Goal: Information Seeking & Learning: Learn about a topic

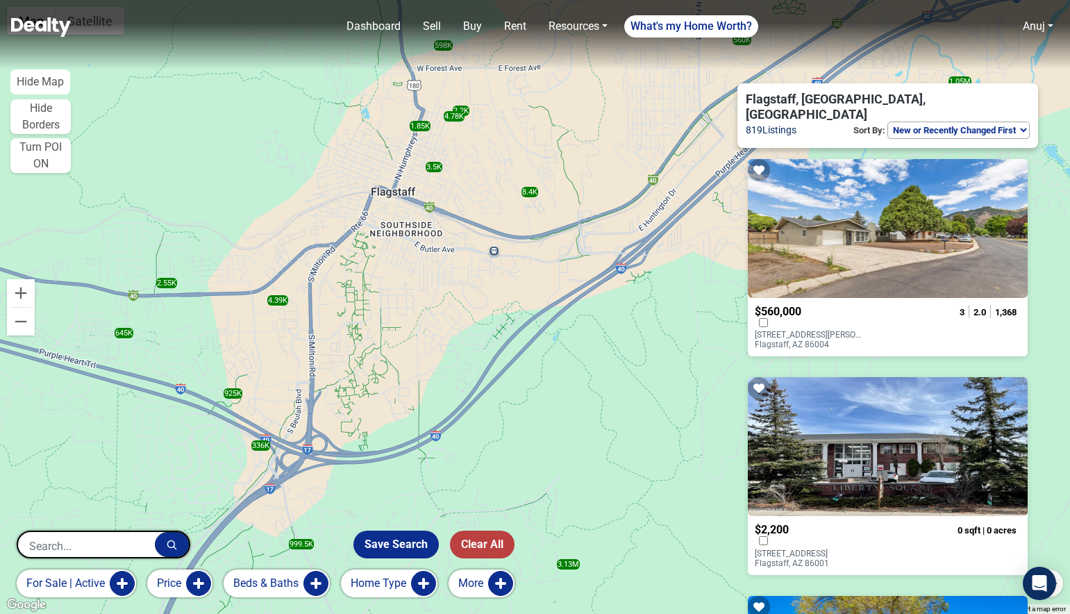
select select "newest"
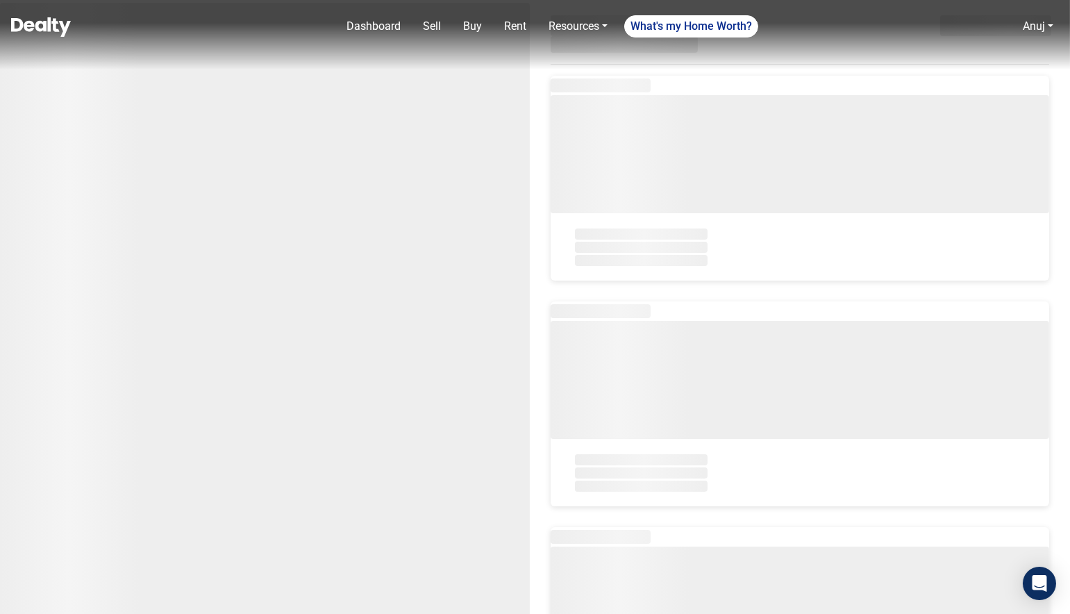
select select "newest"
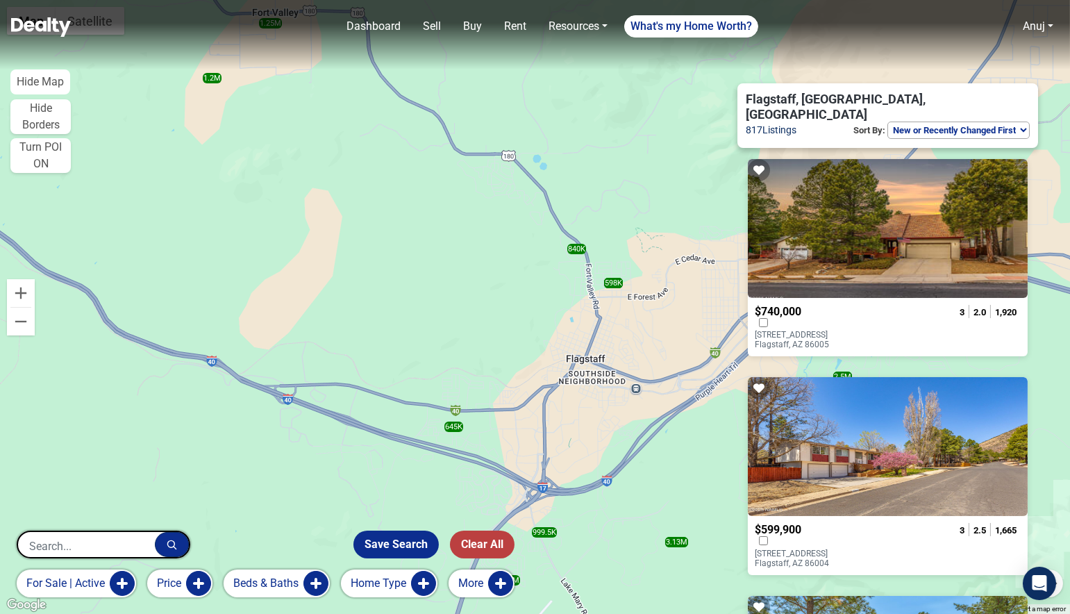
click at [801, 305] on span "$740,000" at bounding box center [778, 311] width 47 height 13
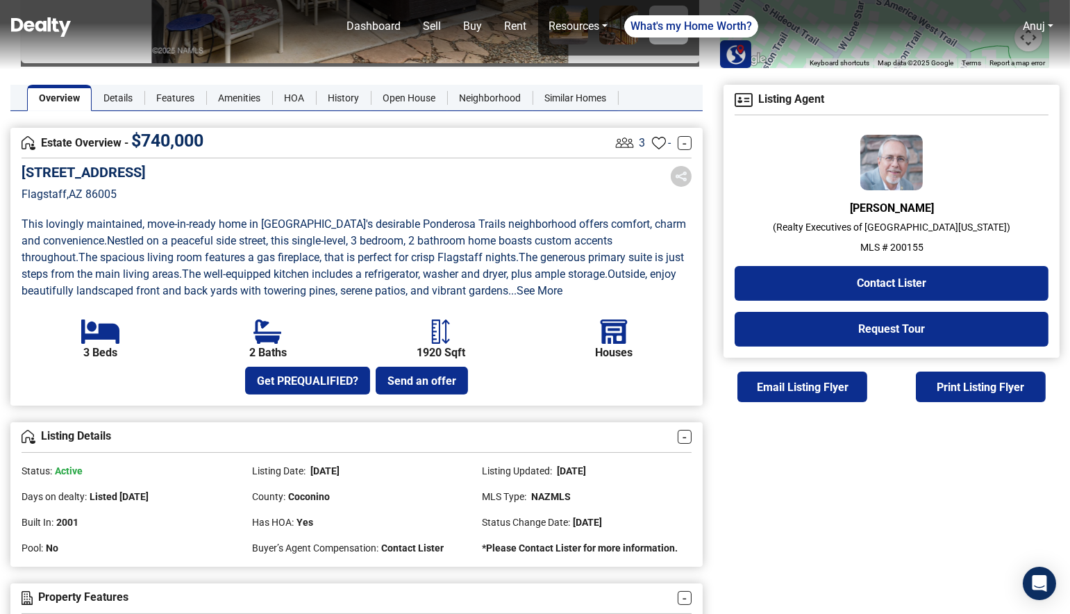
scroll to position [289, 0]
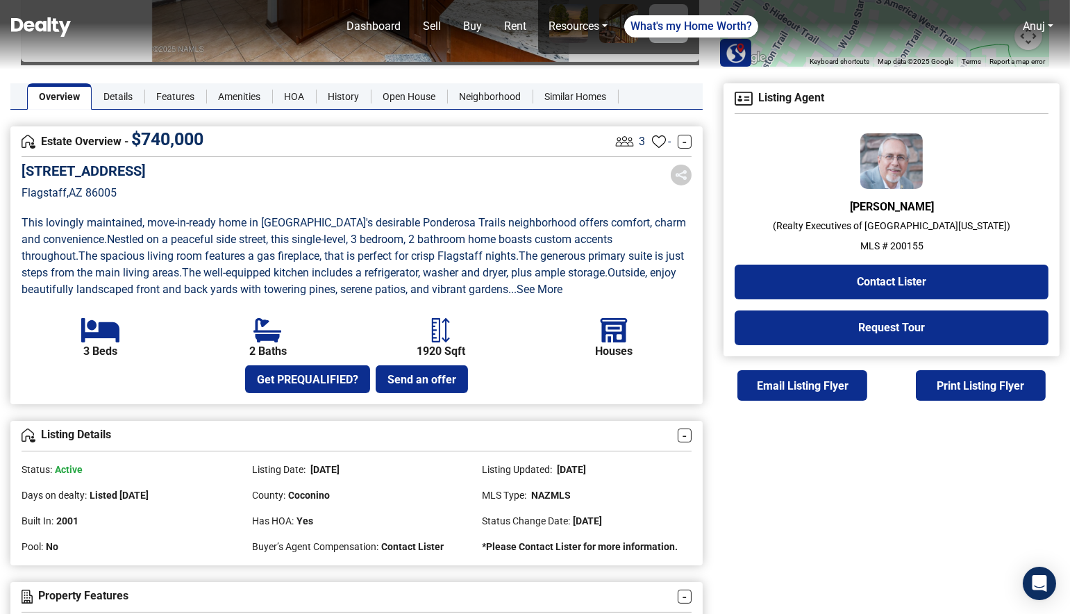
click at [904, 245] on p "MLS # 200155" at bounding box center [891, 246] width 314 height 15
copy p "200155"
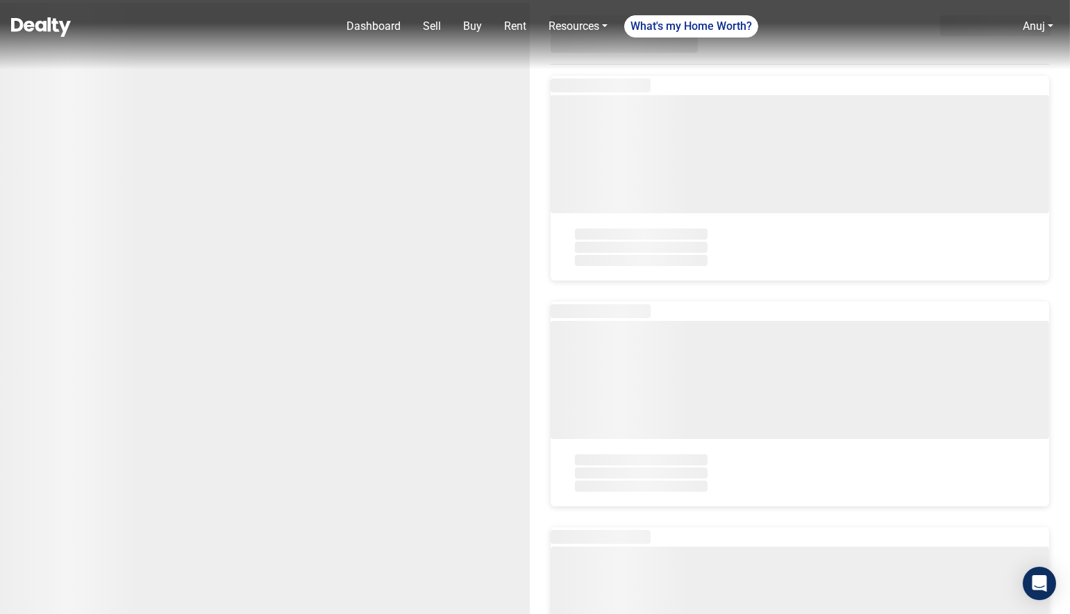
select select "newest"
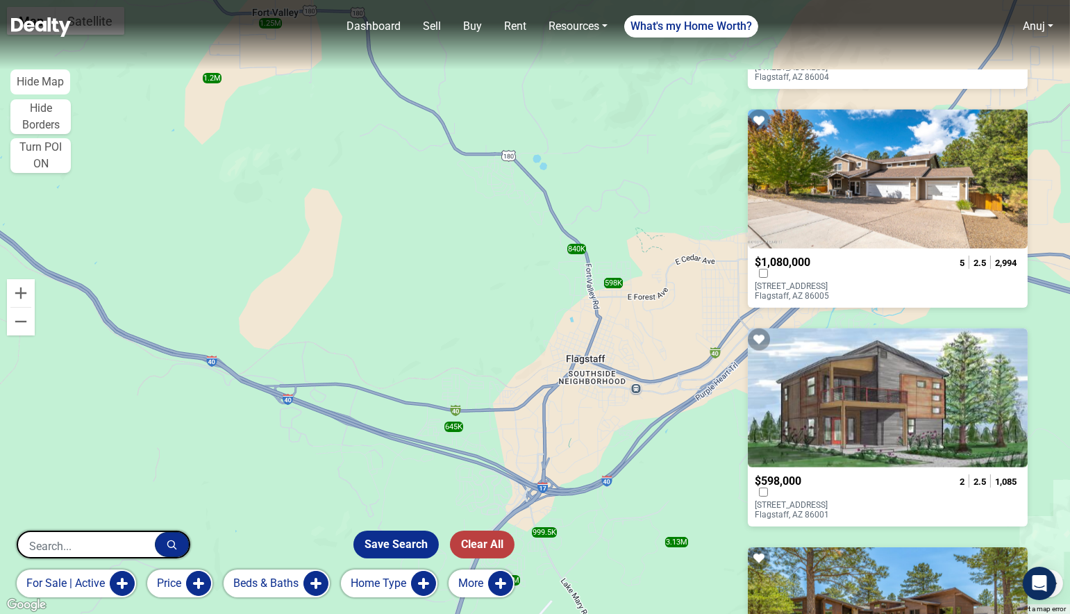
scroll to position [3937, 0]
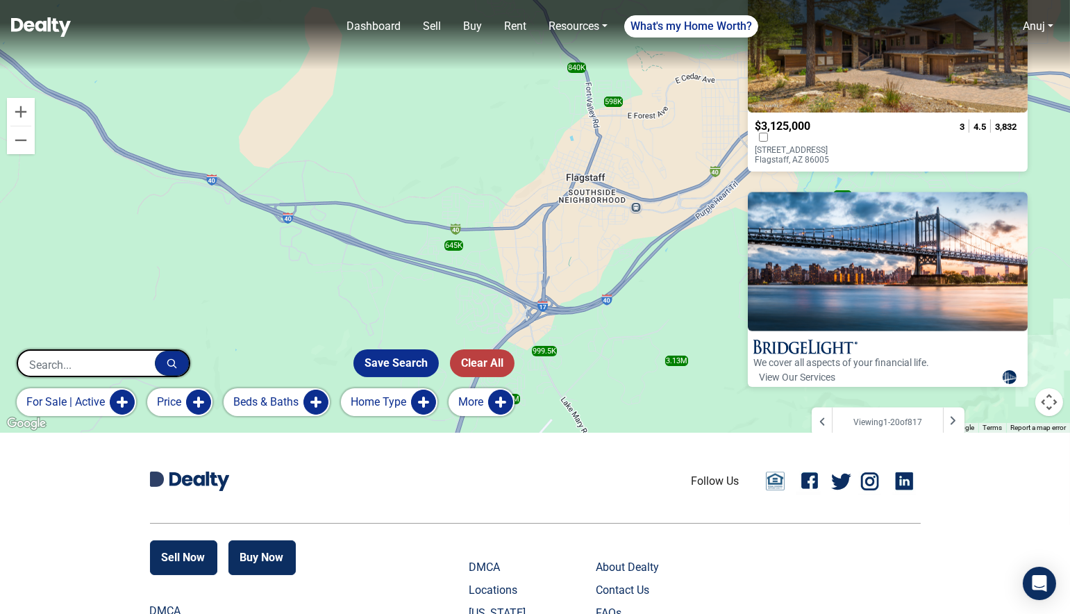
click at [964, 407] on div at bounding box center [954, 421] width 22 height 28
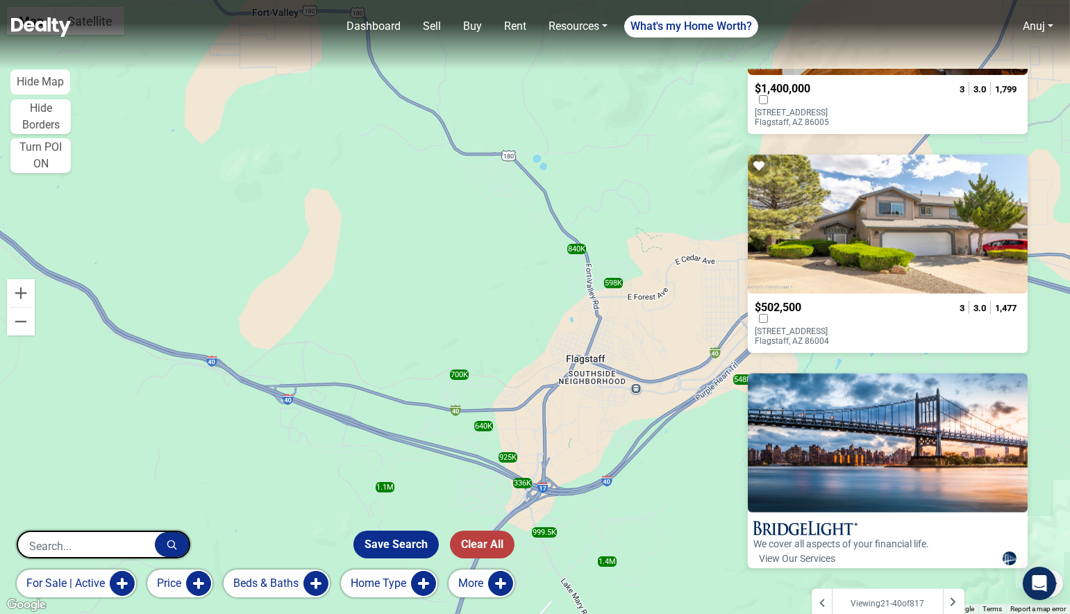
scroll to position [415, 0]
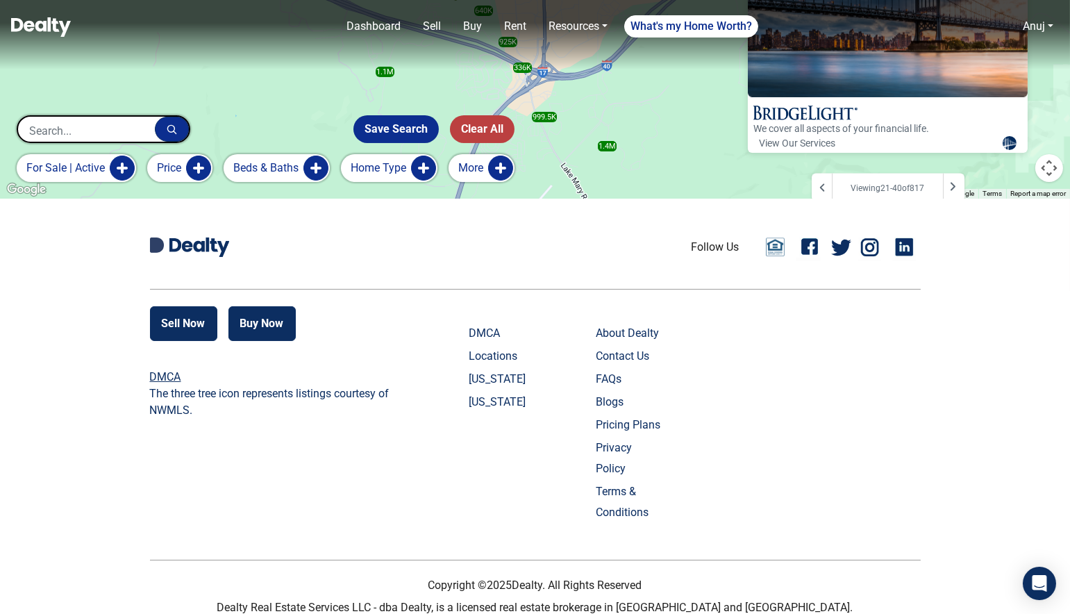
click at [818, 183] on icon at bounding box center [822, 188] width 10 height 10
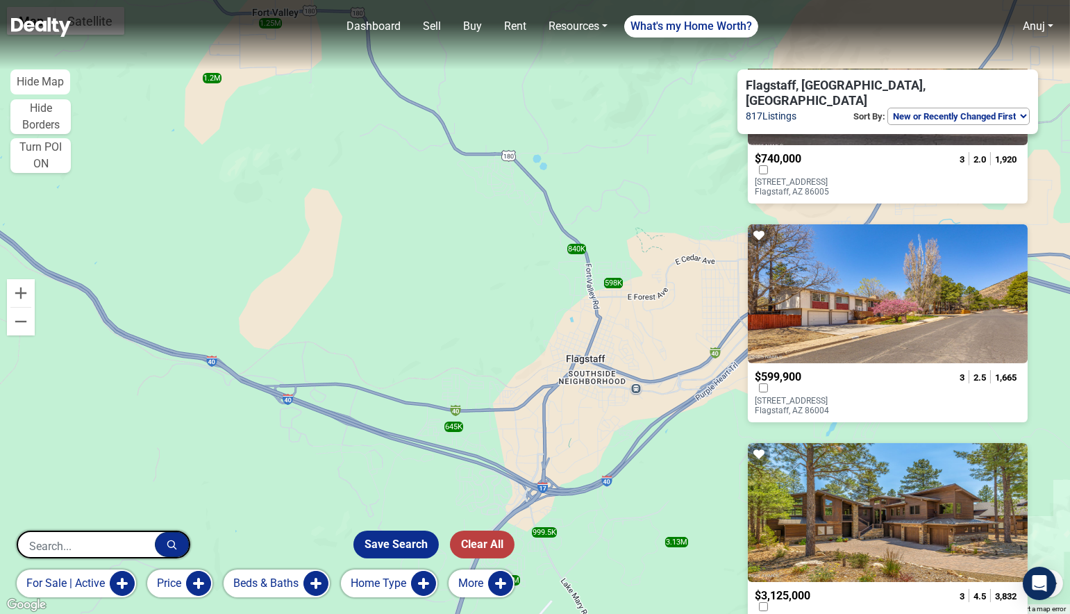
click at [801, 370] on span "$599,900" at bounding box center [778, 376] width 47 height 13
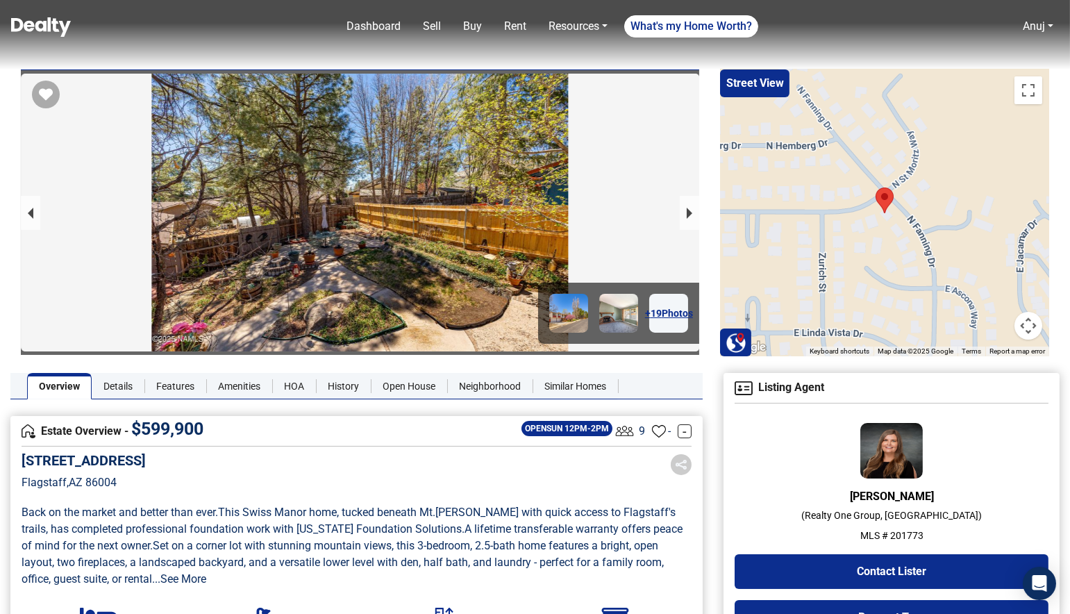
click at [65, 19] on img at bounding box center [41, 26] width 60 height 19
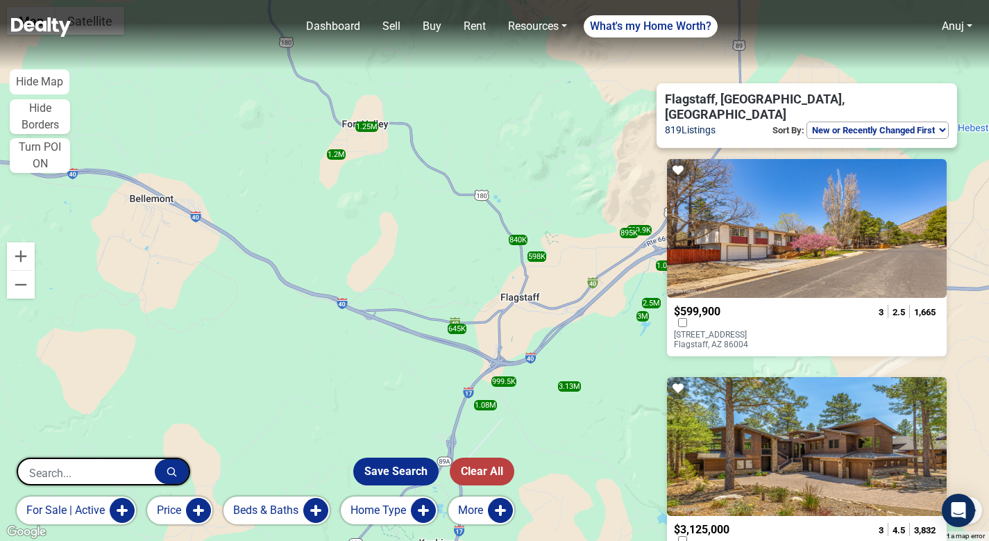
select select "newest"
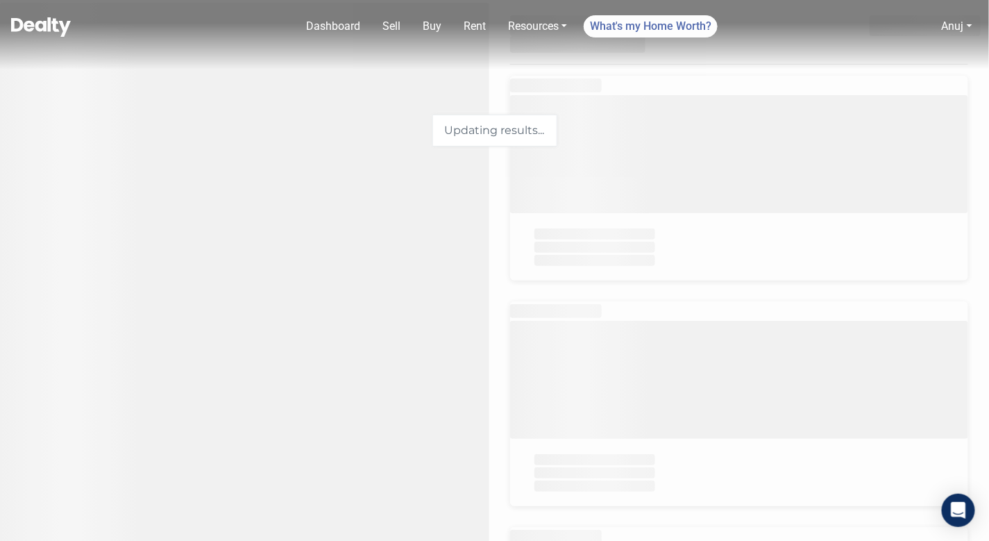
select select "newest"
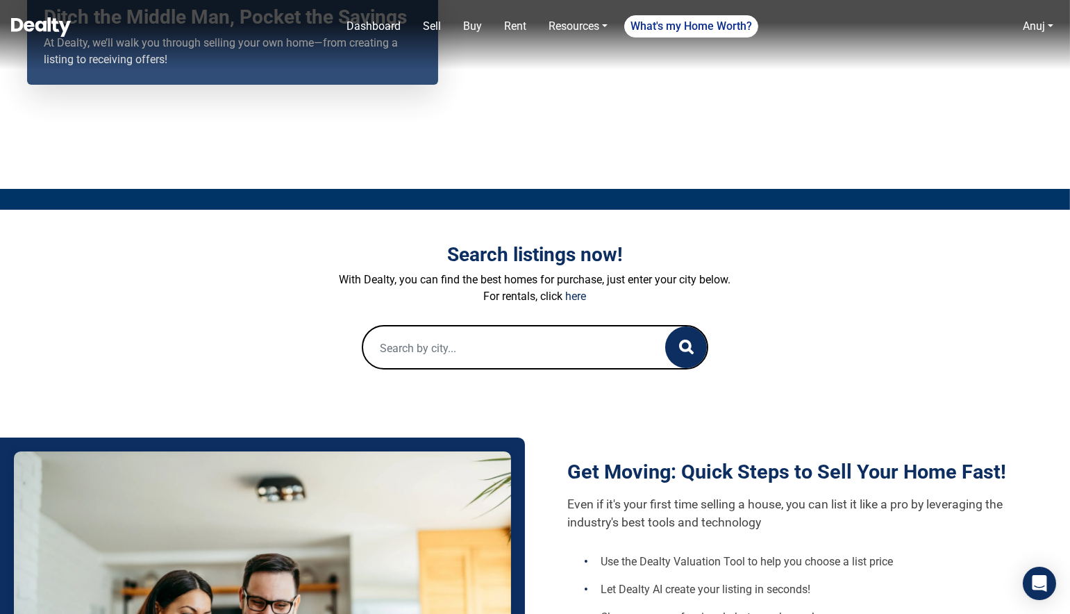
scroll to position [335, 0]
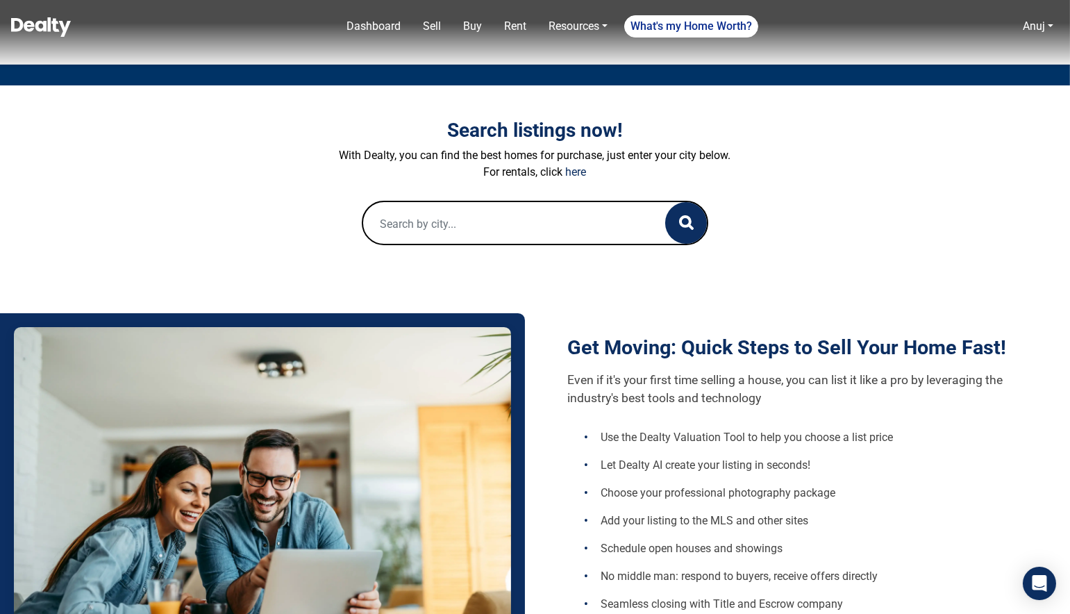
click at [447, 234] on input "text" at bounding box center [500, 224] width 275 height 44
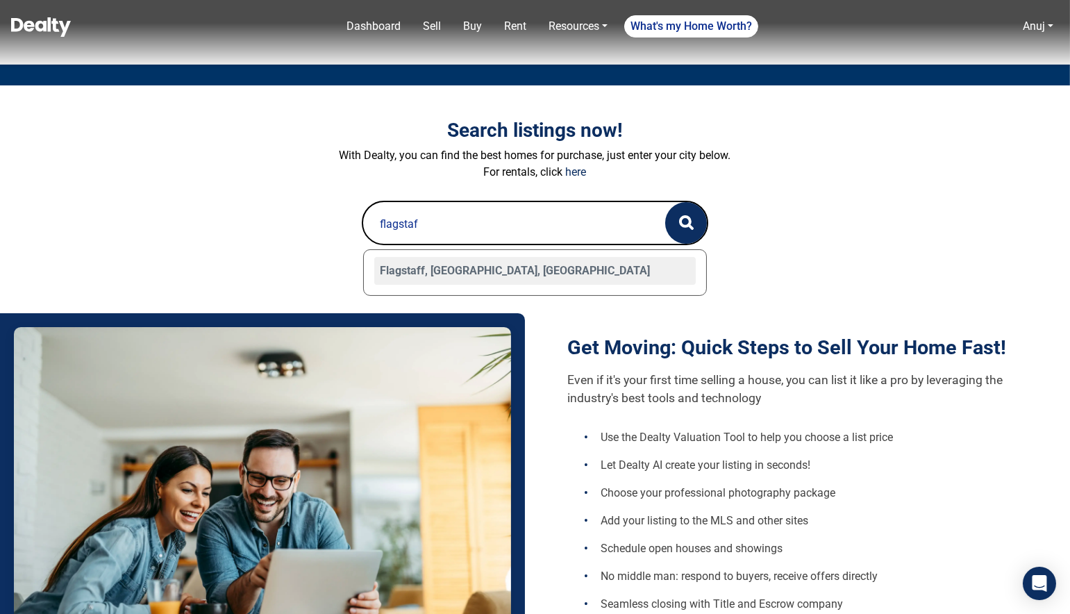
click at [419, 272] on div "Flagstaff, [GEOGRAPHIC_DATA], [GEOGRAPHIC_DATA]" at bounding box center [535, 271] width 322 height 28
type input "Flagstaff, [GEOGRAPHIC_DATA], [GEOGRAPHIC_DATA]"
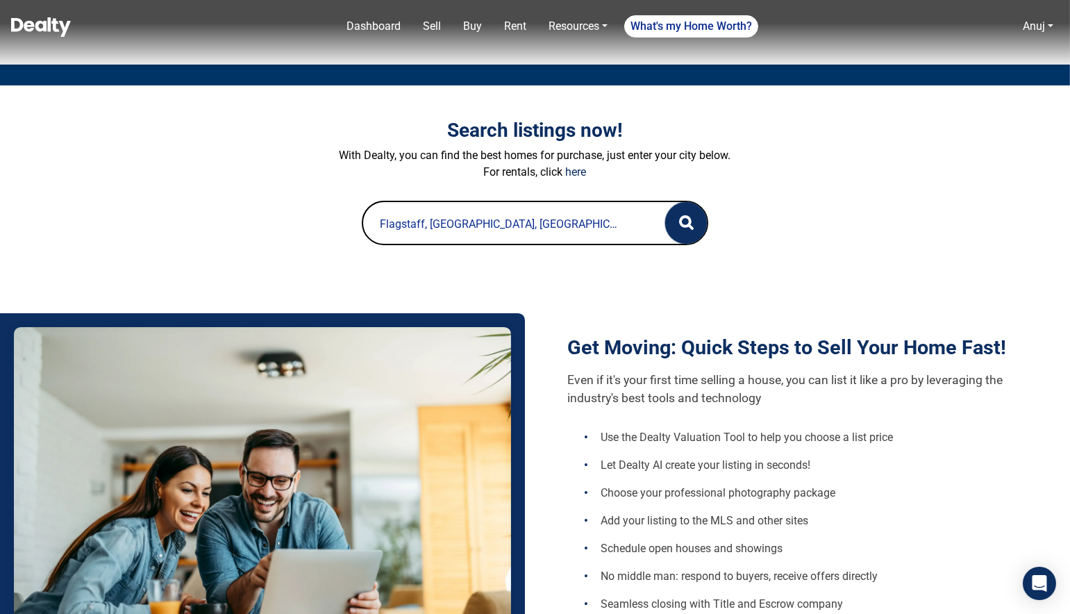
click at [677, 224] on button "button" at bounding box center [686, 223] width 42 height 42
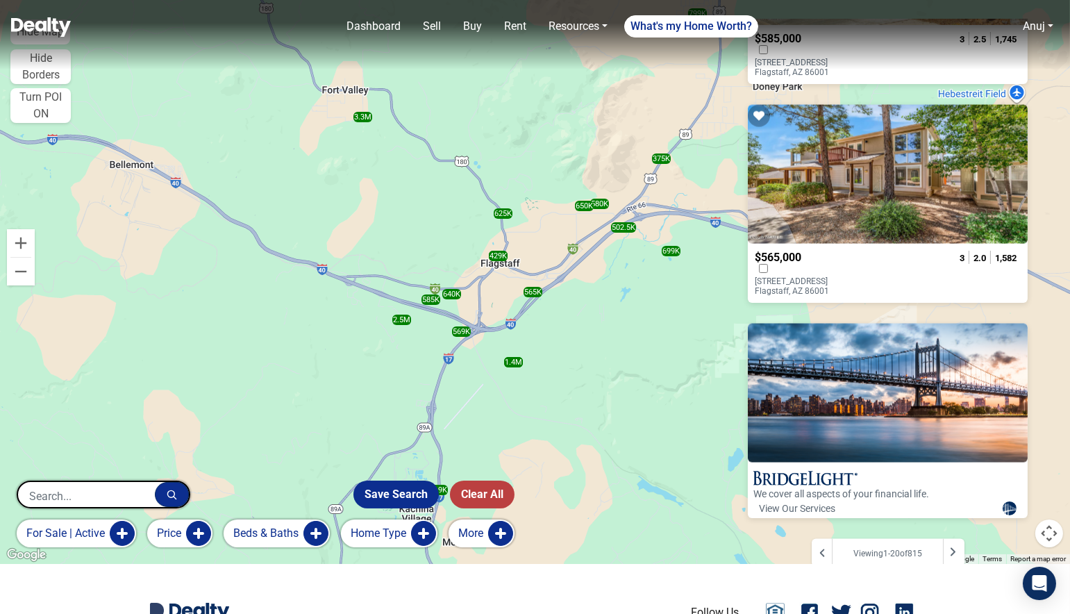
scroll to position [51, 0]
click at [964, 538] on div at bounding box center [954, 552] width 22 height 28
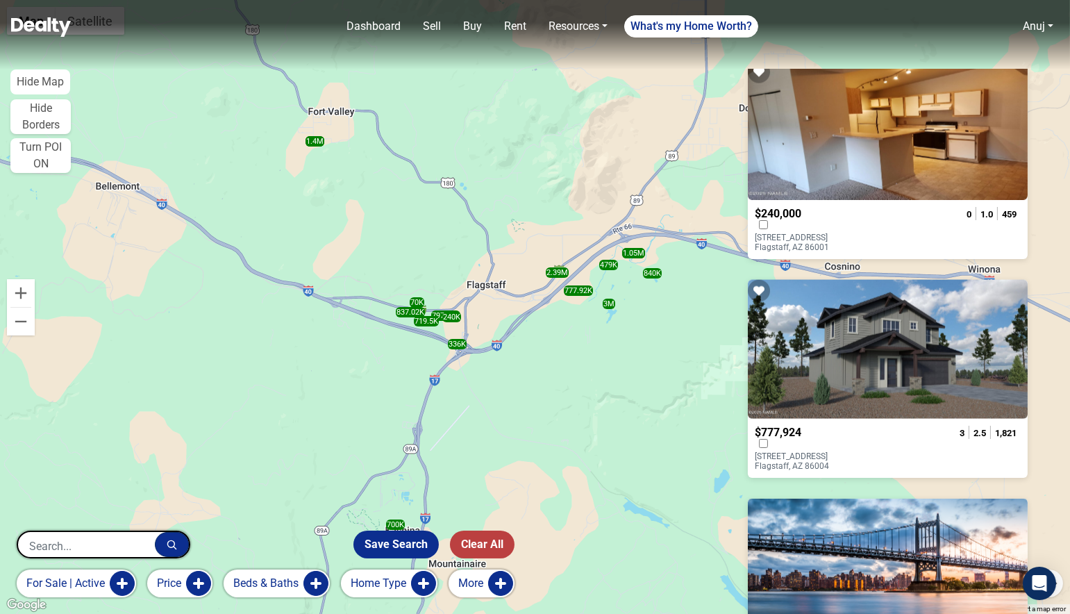
scroll to position [3937, 0]
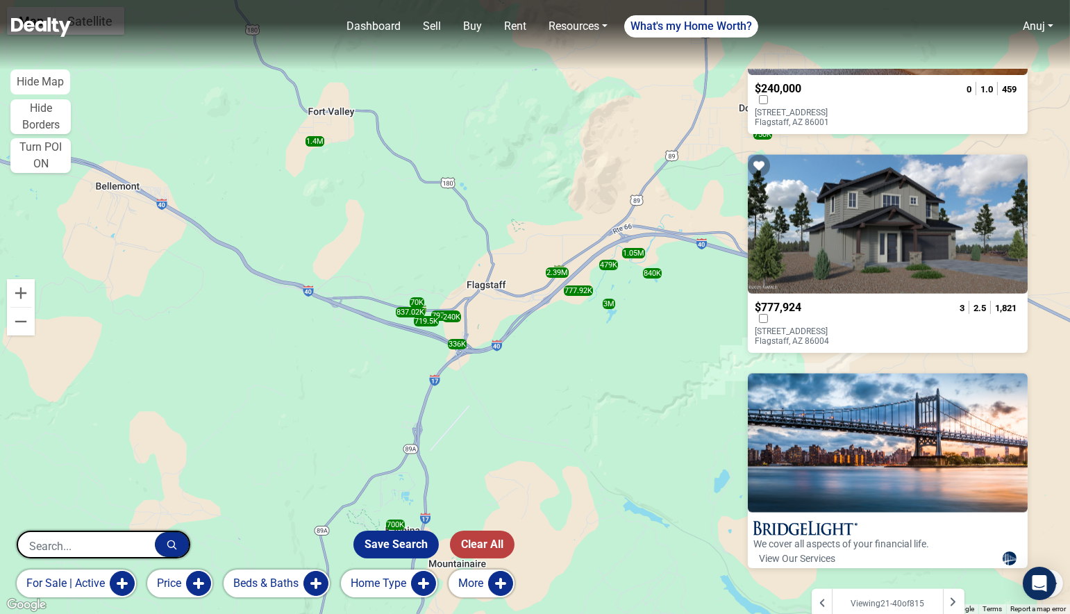
click at [827, 598] on icon at bounding box center [822, 603] width 10 height 10
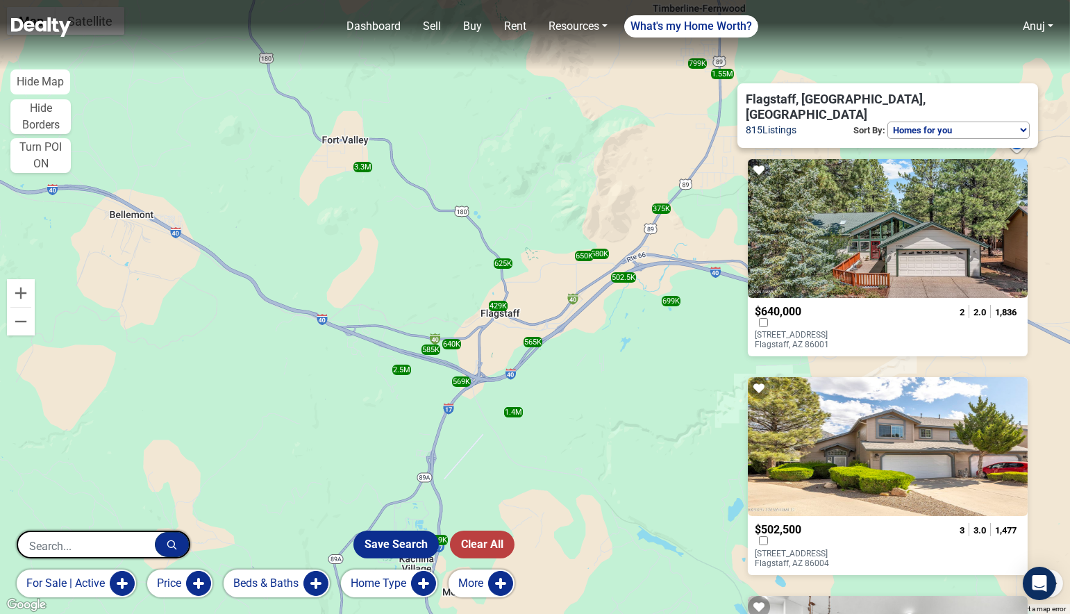
click at [931, 121] on select "Homes for you Price (Low to High) Price (High to Low) New or Recently Changed F…" at bounding box center [958, 129] width 142 height 17
select select "newest"
click at [887, 121] on select "Homes for you Price (Low to High) Price (High to Low) New or Recently Changed F…" at bounding box center [958, 129] width 142 height 17
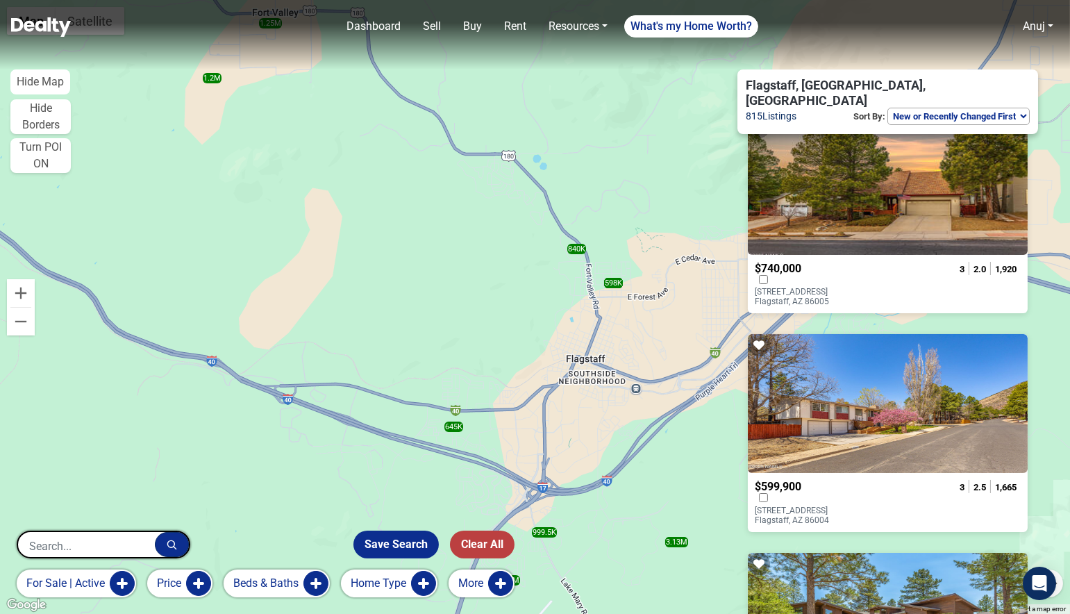
scroll to position [44, 0]
click at [841, 505] on p "4177 N Fanning Drive Flagstaff, AZ 86004" at bounding box center [811, 514] width 112 height 19
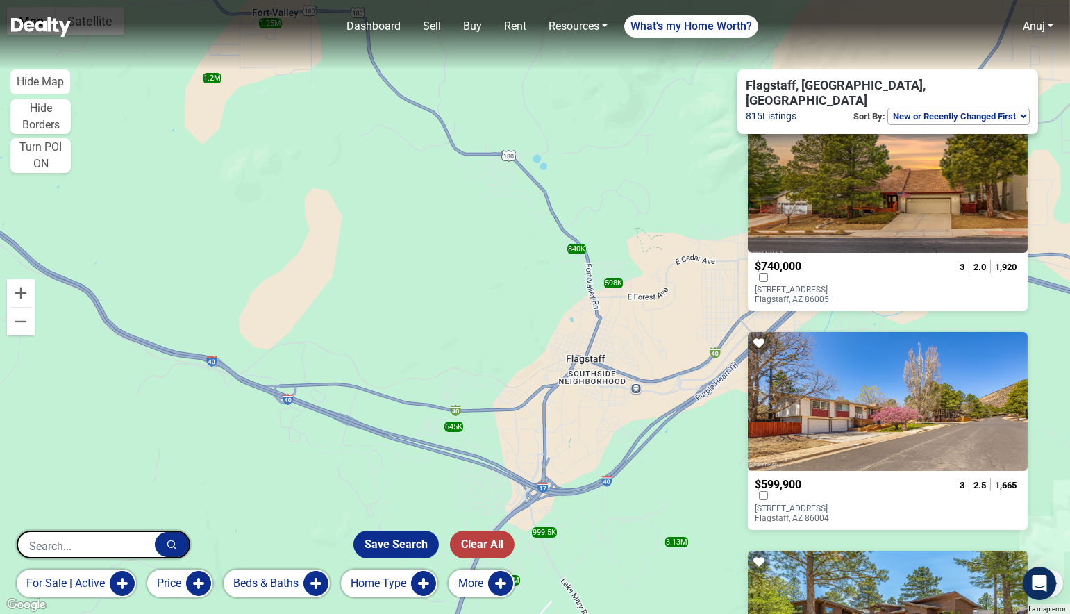
scroll to position [61, 0]
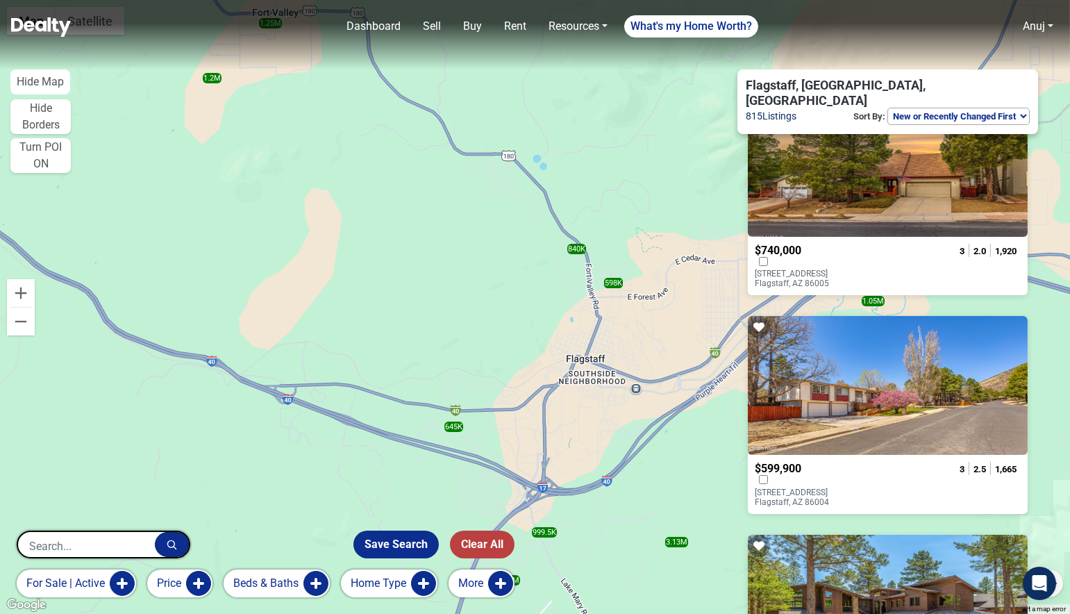
click at [106, 584] on button "for sale | active" at bounding box center [76, 583] width 119 height 28
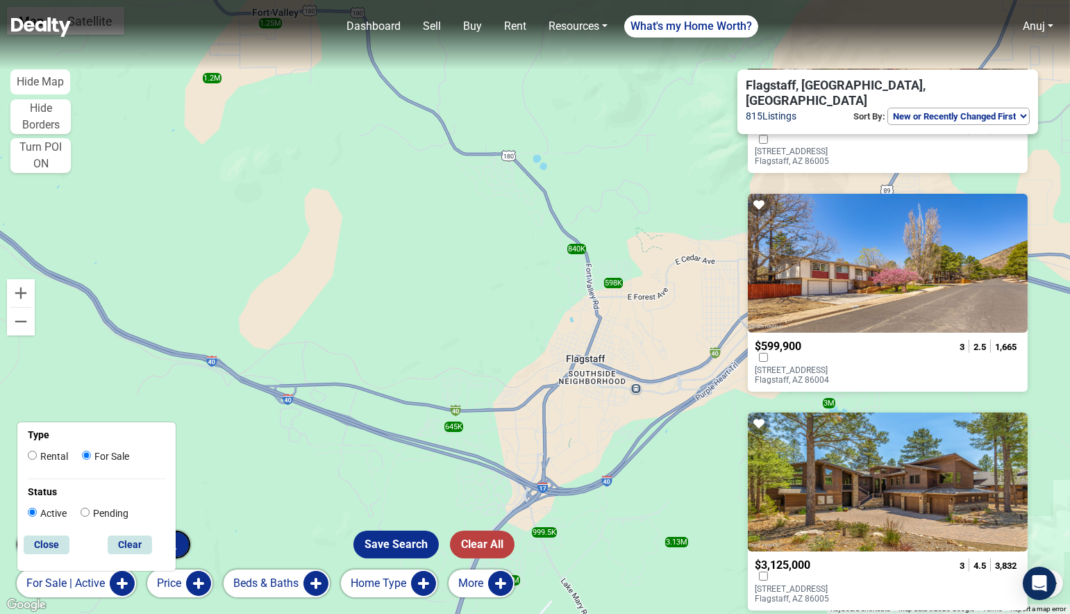
scroll to position [323, 0]
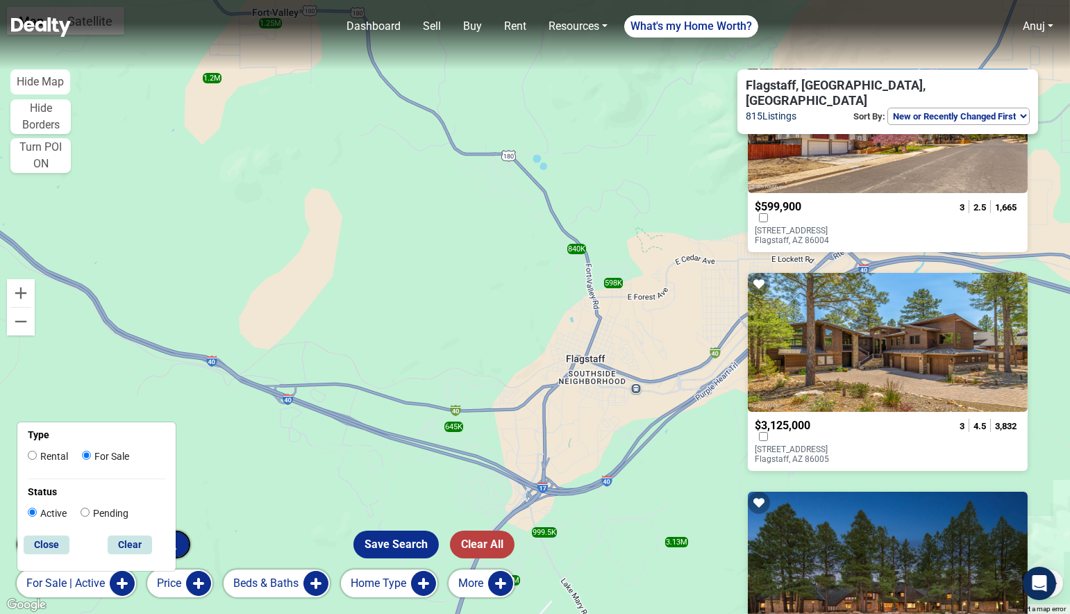
click at [811, 444] on p "3040 S Solitaires Canyon Drive, 352 352 Flagstaff, AZ 86005" at bounding box center [811, 453] width 112 height 19
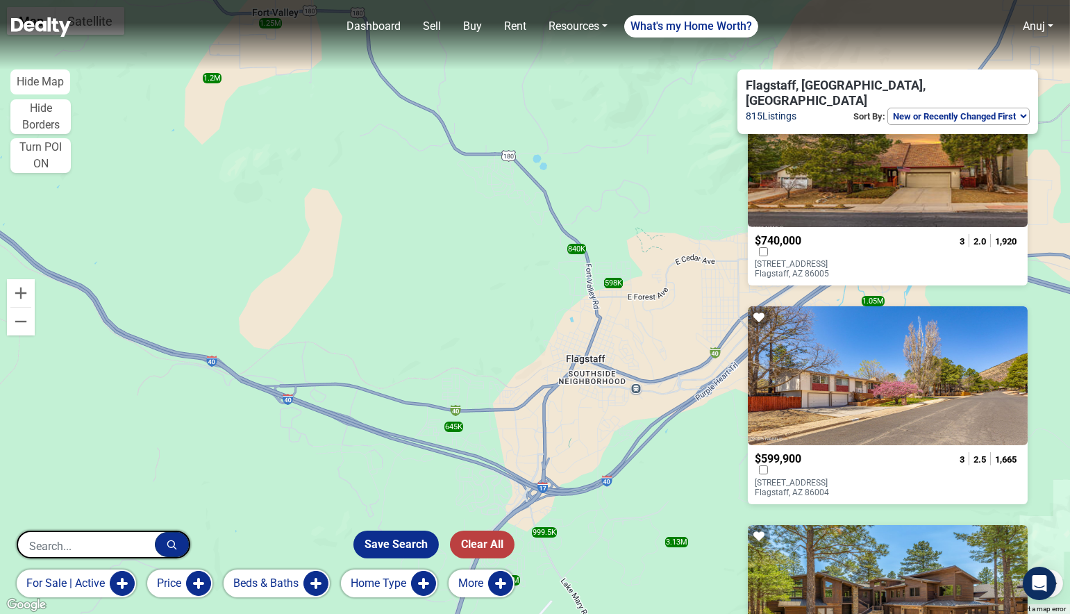
scroll to position [0, 0]
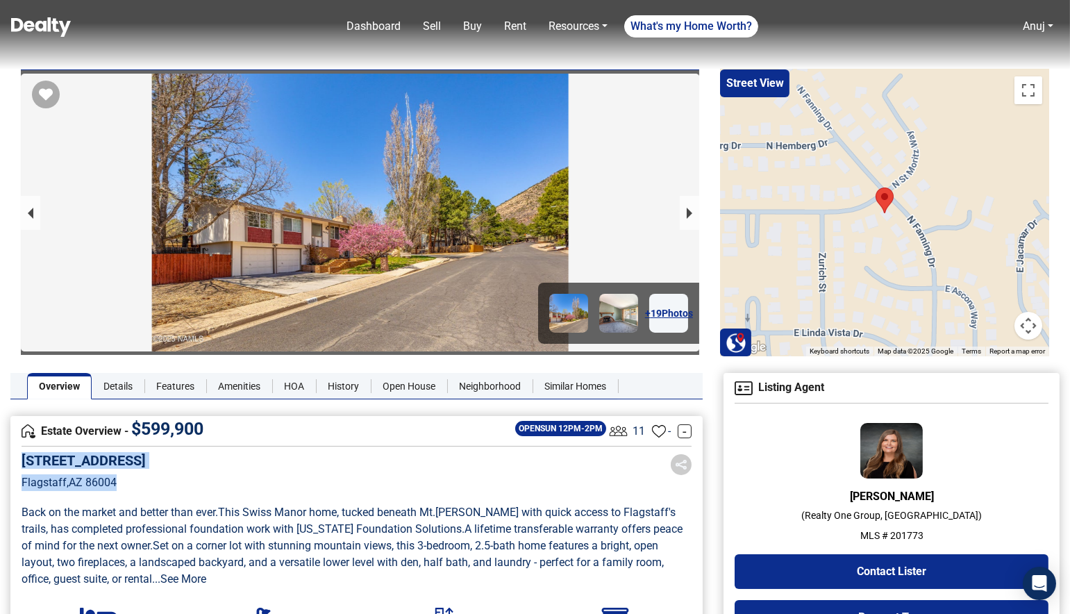
drag, startPoint x: 134, startPoint y: 476, endPoint x: 23, endPoint y: 462, distance: 111.9
click at [23, 462] on div "[STREET_ADDRESS]" at bounding box center [84, 481] width 124 height 59
copy div "[STREET_ADDRESS]"
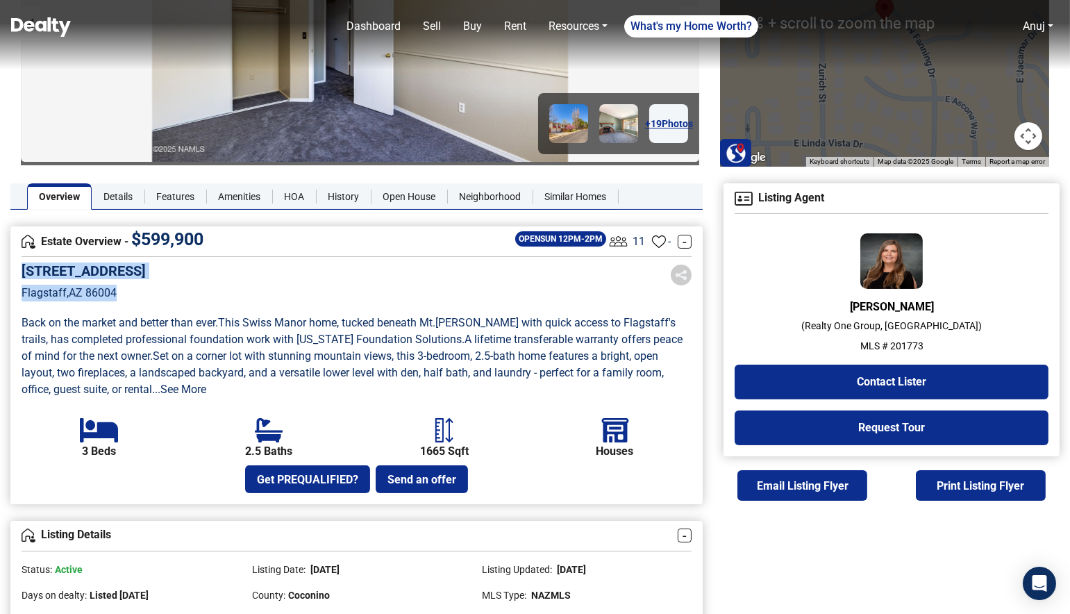
scroll to position [225, 0]
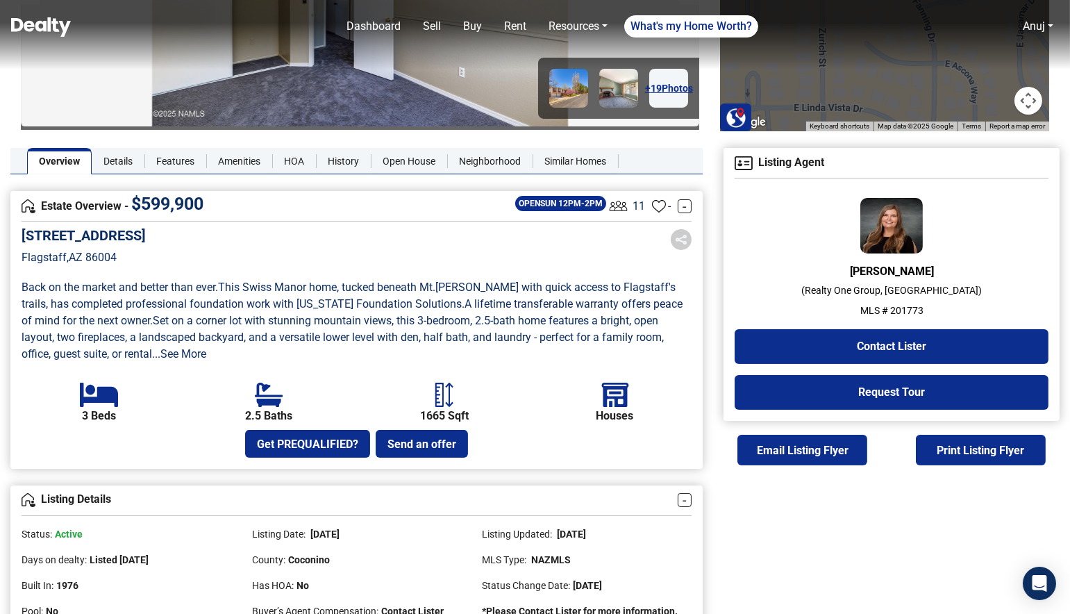
click at [981, 255] on div "[PERSON_NAME] ( Realty One Group, [GEOGRAPHIC_DATA] ) MLS # 201773 Contact List…" at bounding box center [891, 304] width 314 height 212
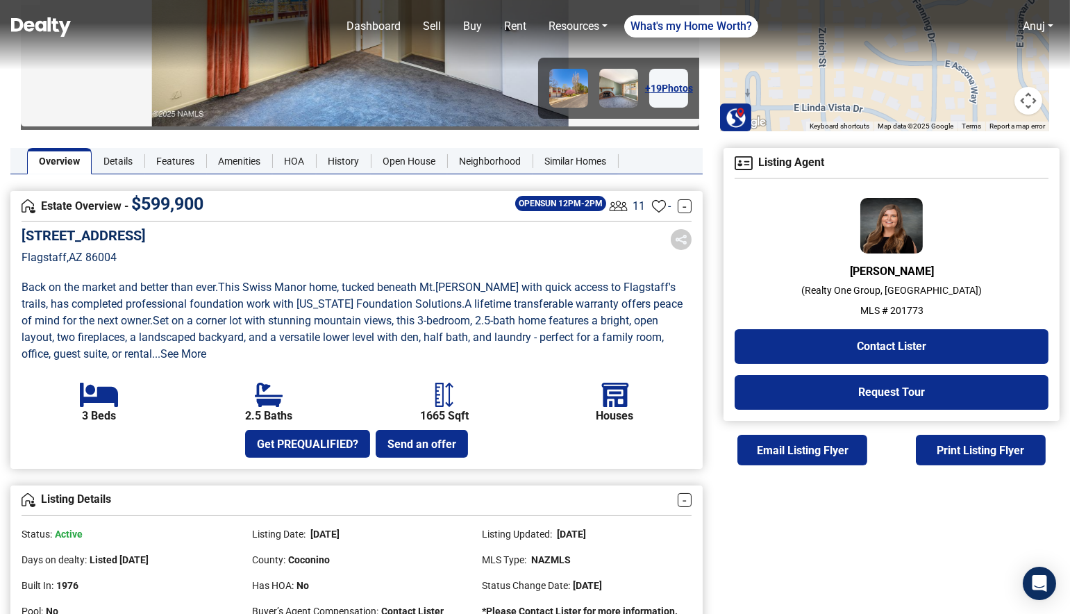
click at [640, 297] on span "A lifetime transferable warranty offers peace of mind for the next owner ." at bounding box center [354, 312] width 664 height 30
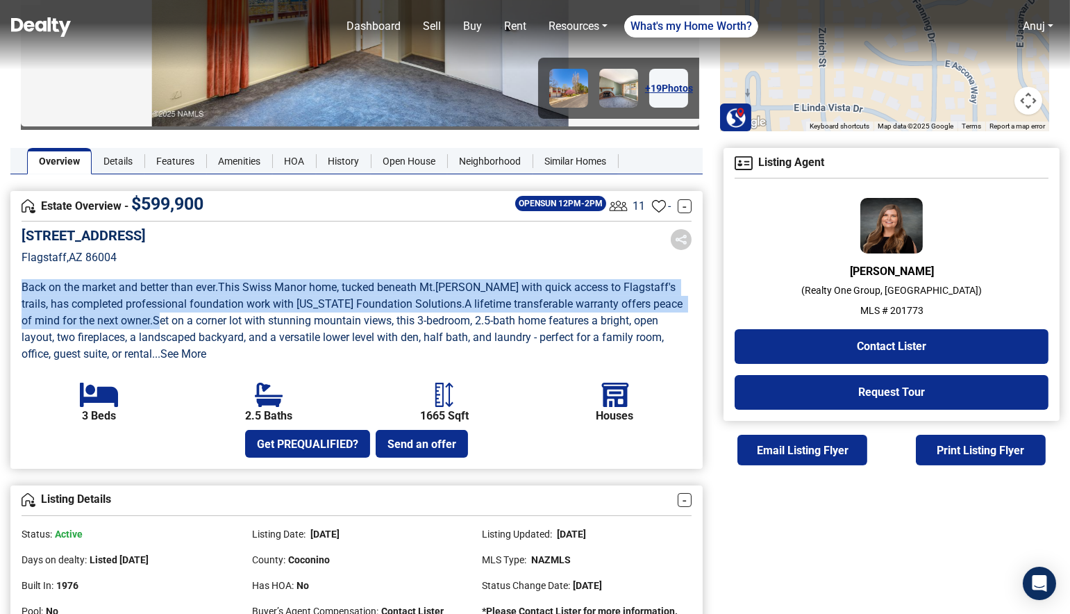
click at [640, 297] on span "A lifetime transferable warranty offers peace of mind for the next owner ." at bounding box center [354, 312] width 664 height 30
click at [575, 300] on span "A lifetime transferable warranty offers peace of mind for the next owner ." at bounding box center [354, 312] width 664 height 30
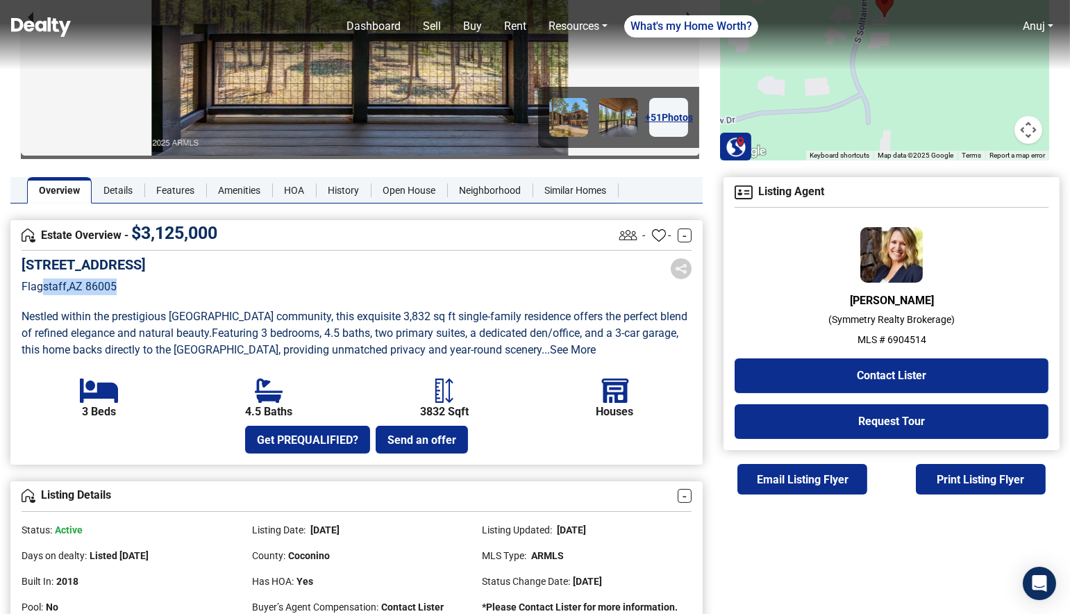
scroll to position [195, 0]
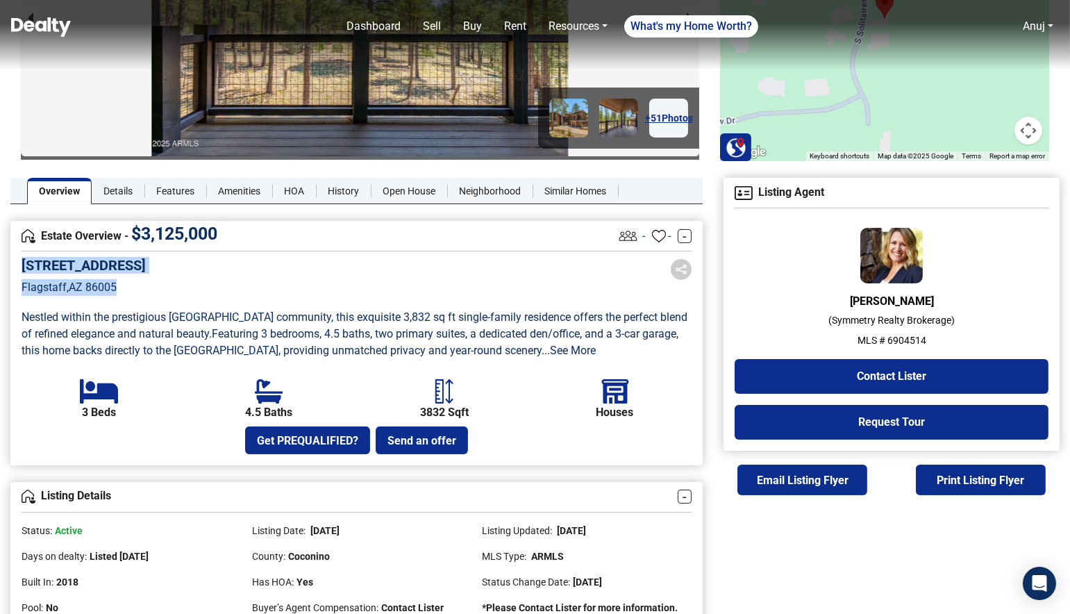
drag, startPoint x: 127, startPoint y: 289, endPoint x: 23, endPoint y: 268, distance: 106.2
click at [23, 268] on div "[STREET_ADDRESS]" at bounding box center [84, 286] width 124 height 59
copy div "[STREET_ADDRESS]"
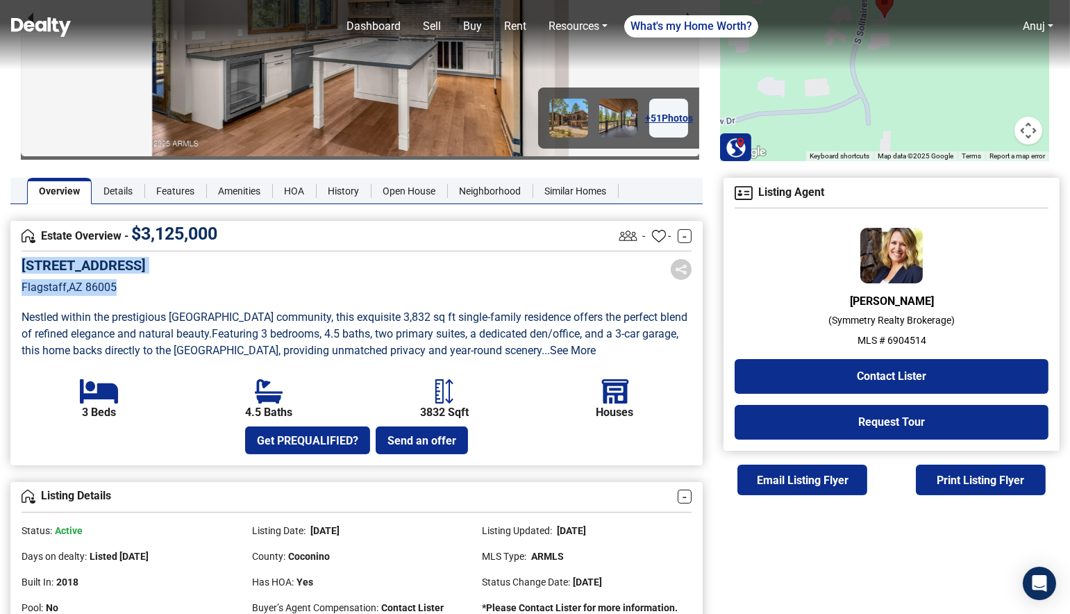
click at [111, 289] on p "Flagstaff , AZ 86005" at bounding box center [84, 287] width 124 height 17
drag, startPoint x: 135, startPoint y: 289, endPoint x: 22, endPoint y: 271, distance: 114.7
click at [22, 271] on div "3040 S Solitaires Canyon Drive, 352 Flagstaff , AZ 86005" at bounding box center [84, 286] width 124 height 59
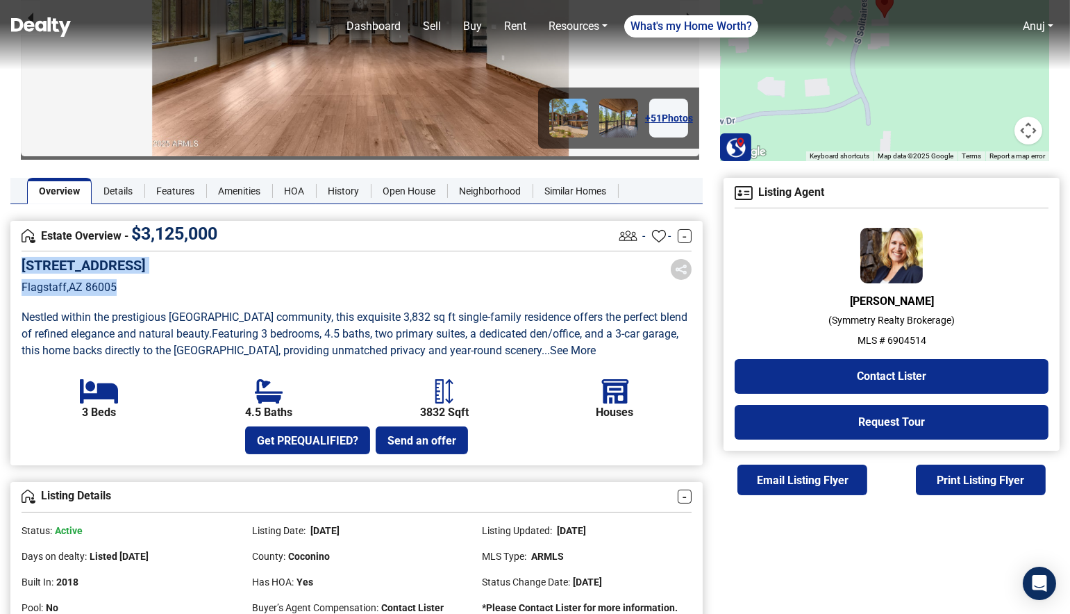
click at [128, 297] on div "3040 S Solitaires Canyon Drive, 352 Flagstaff , AZ 86005" at bounding box center [84, 286] width 124 height 59
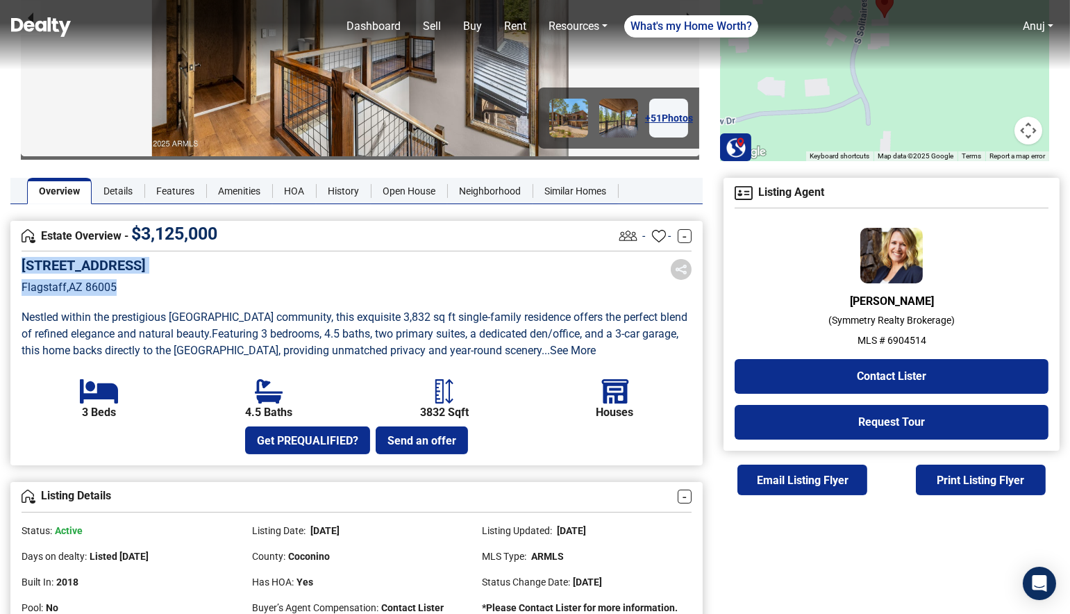
drag, startPoint x: 129, startPoint y: 280, endPoint x: 22, endPoint y: 265, distance: 107.9
click at [22, 265] on div "3040 S Solitaires Canyon Drive, 352 Flagstaff , AZ 86005" at bounding box center [84, 286] width 124 height 59
copy div "3040 S Solitaires Canyon Drive, 352 Flagstaff , AZ 86005"
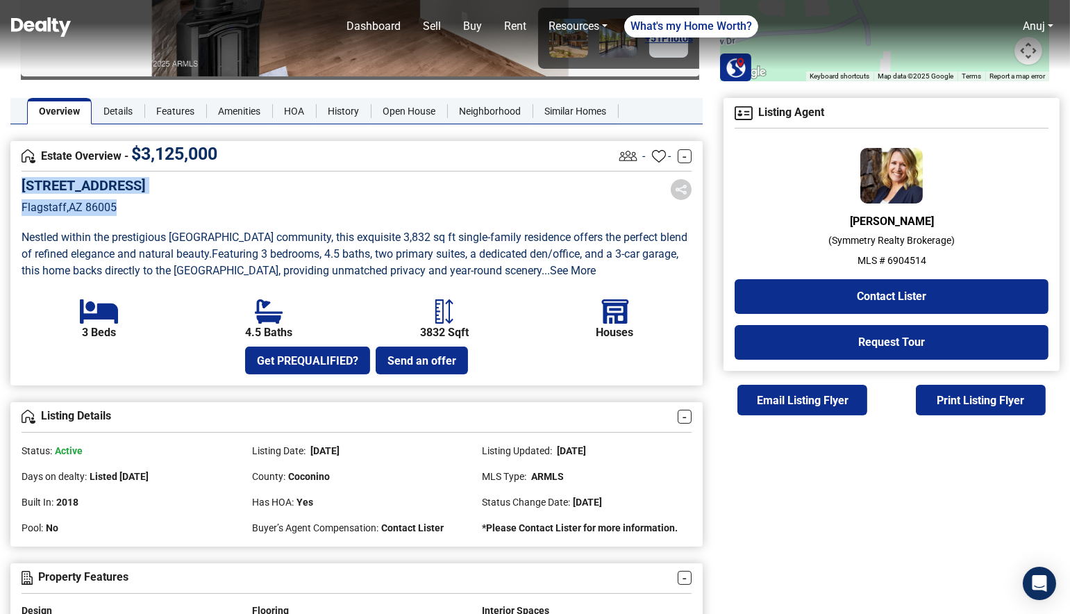
scroll to position [357, 0]
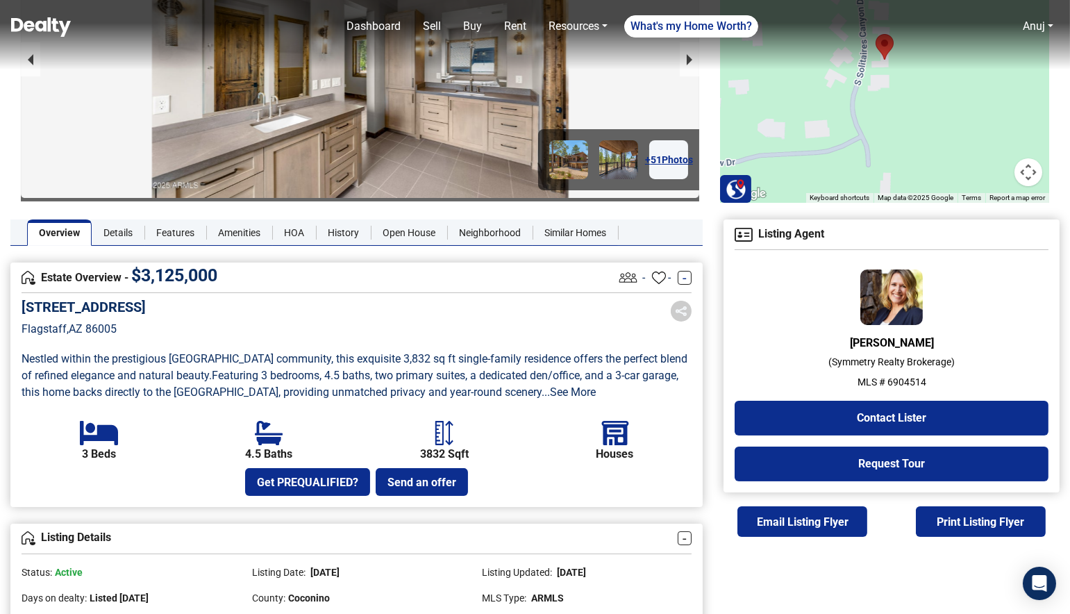
scroll to position [226, 0]
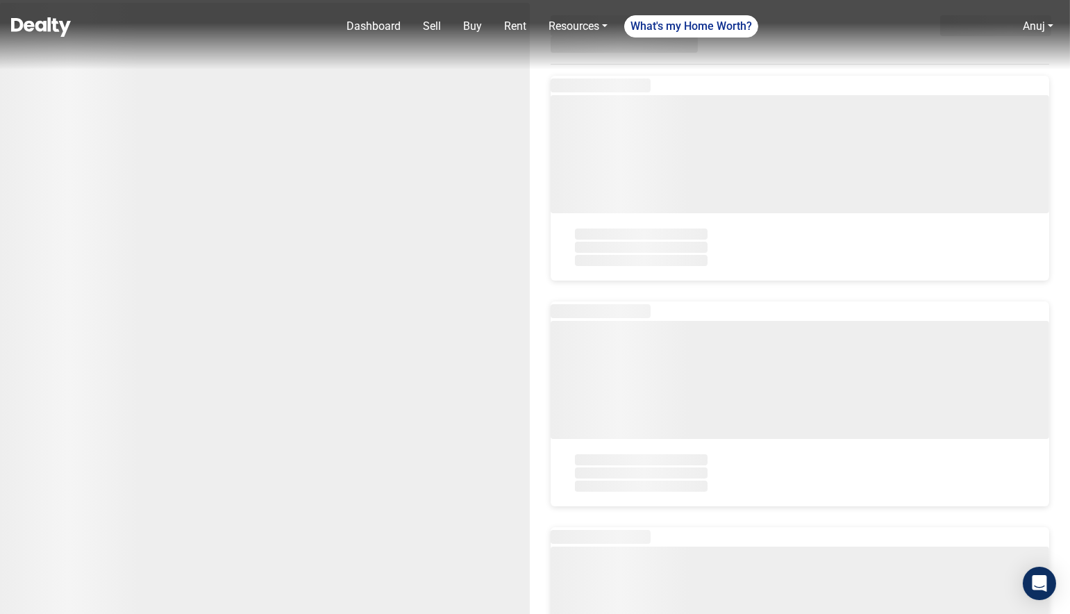
select select "newest"
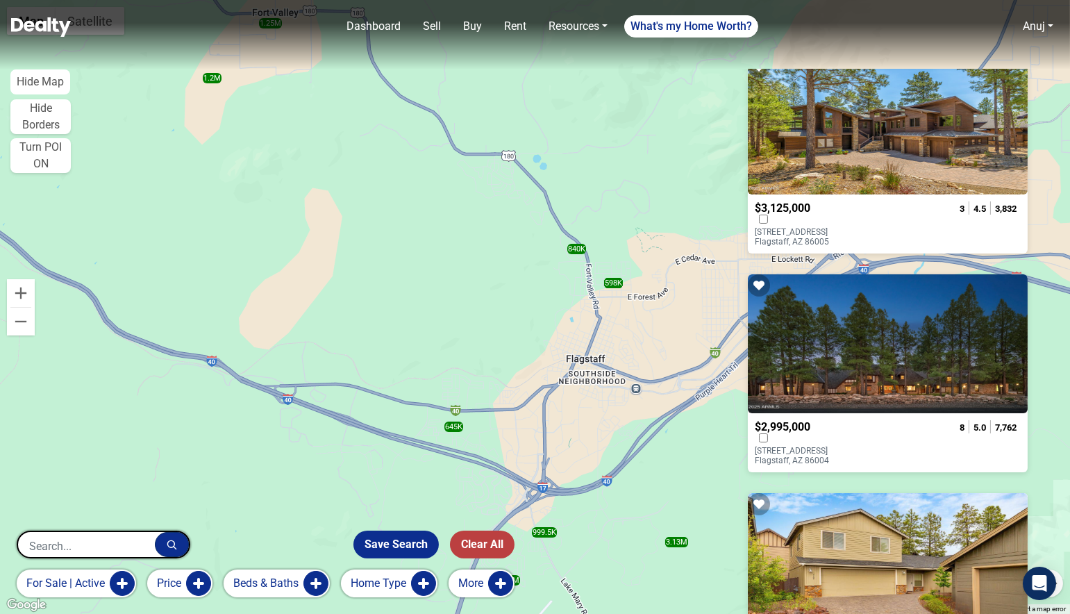
scroll to position [574, 0]
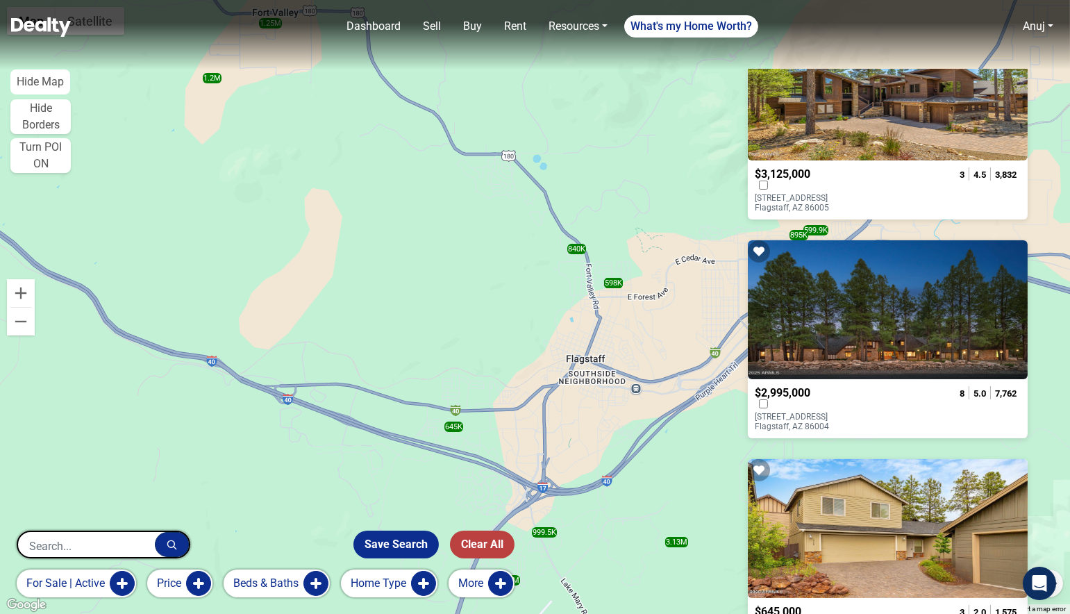
click at [833, 412] on p "[STREET_ADDRESS]" at bounding box center [811, 421] width 112 height 19
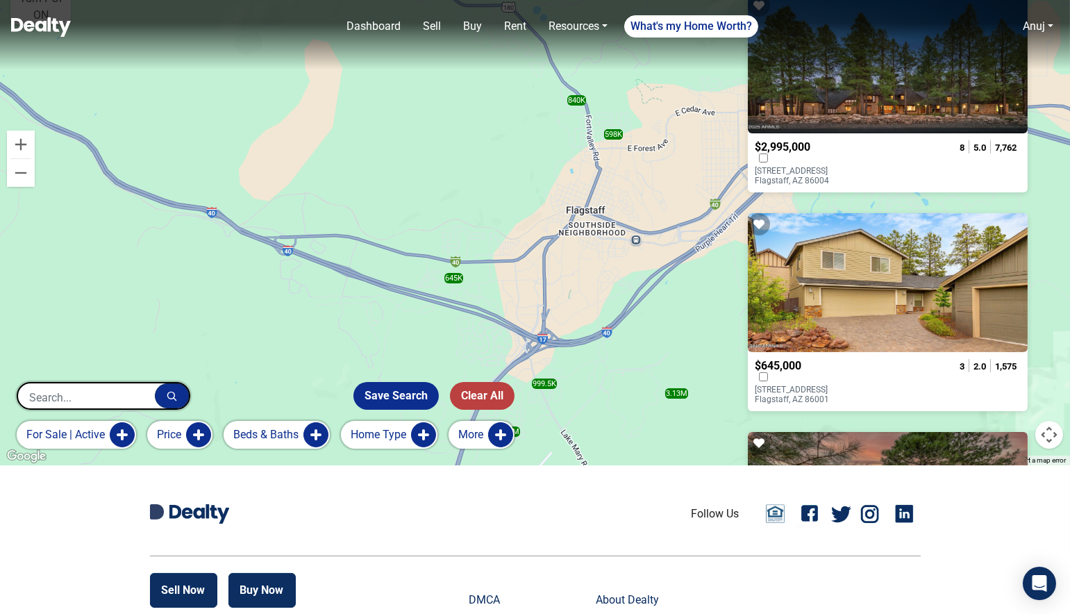
scroll to position [684, 0]
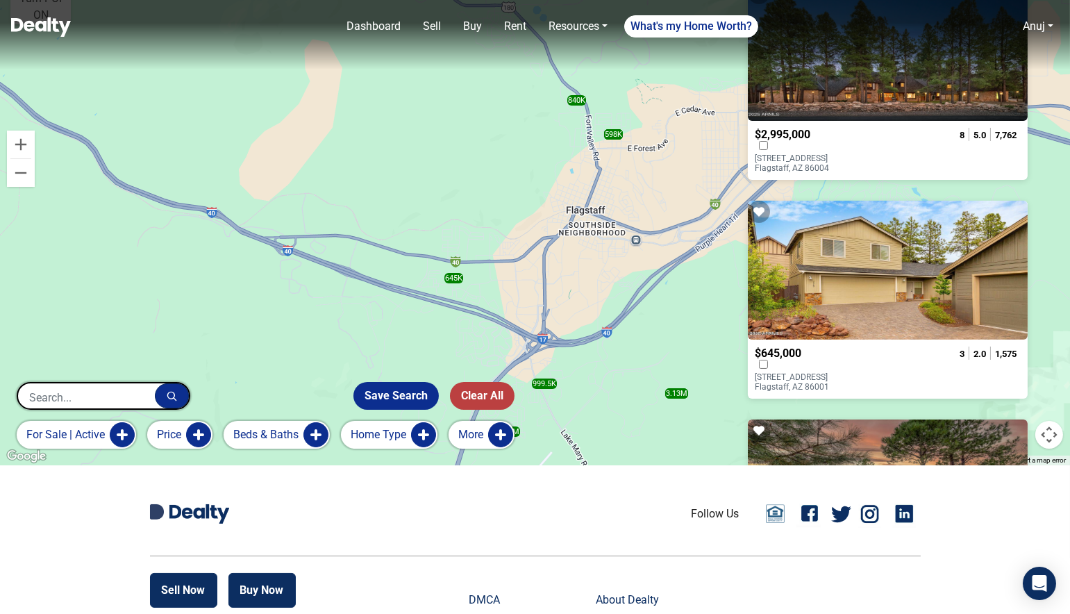
click at [833, 372] on p "2269 W MISSION TIMBER Circle Flagstaff, AZ 86001" at bounding box center [811, 381] width 112 height 19
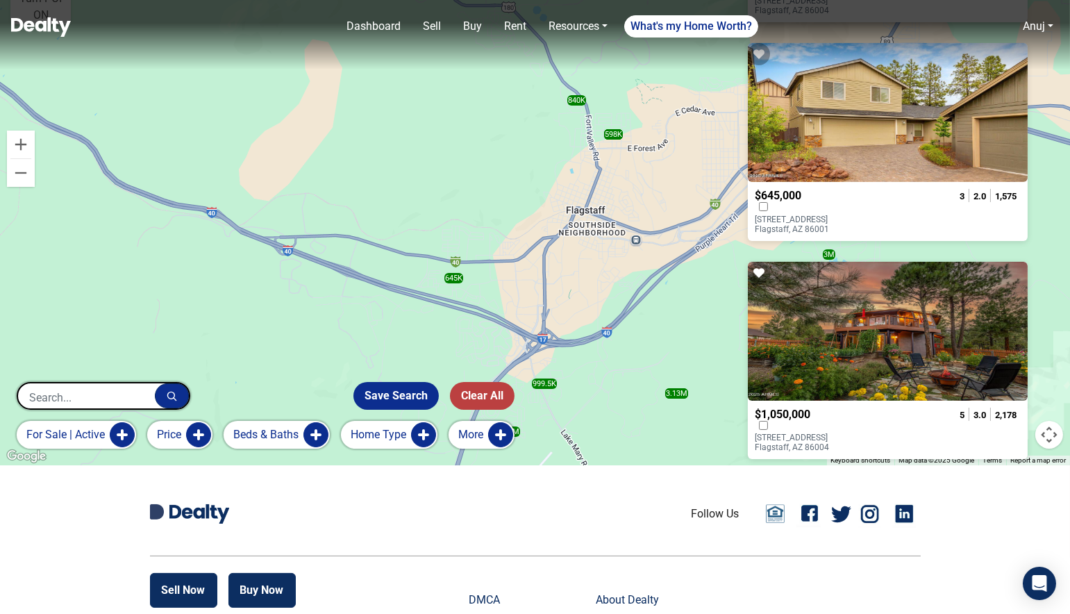
scroll to position [899, 0]
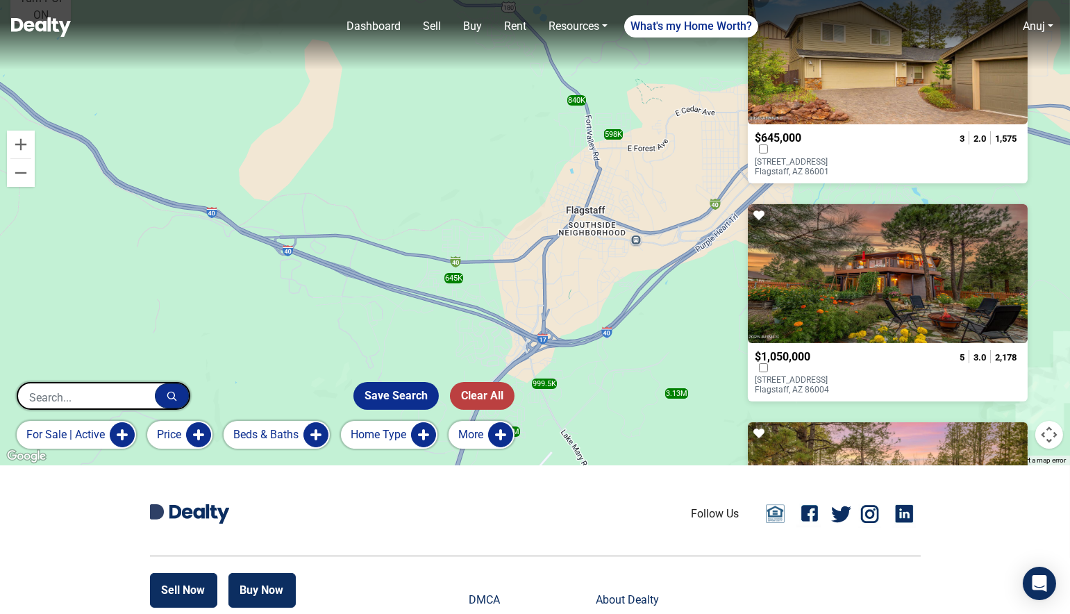
click at [836, 375] on p "3164 N MEADOW BROOK Drive Flagstaff, AZ 86004" at bounding box center [811, 384] width 112 height 19
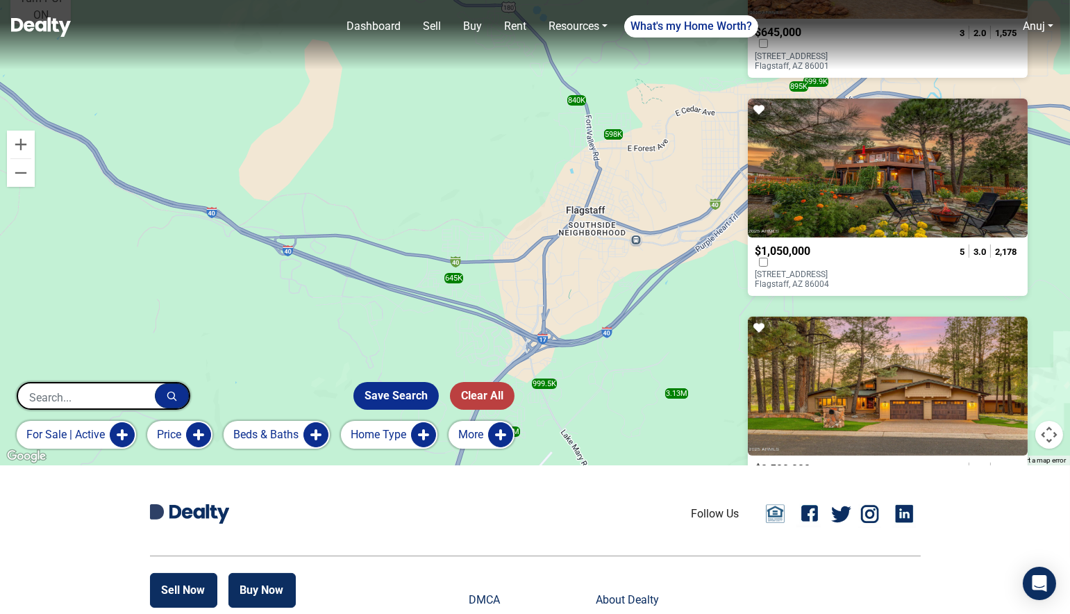
scroll to position [1115, 0]
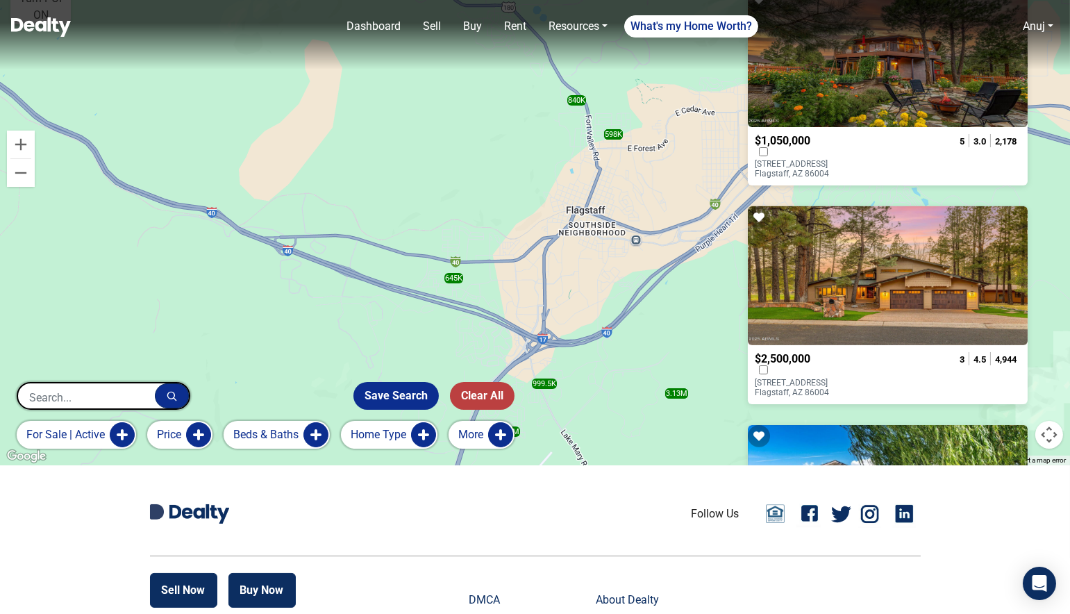
click at [819, 378] on p "1451 N MARIPOSA Road Flagstaff, AZ 86004" at bounding box center [811, 387] width 112 height 19
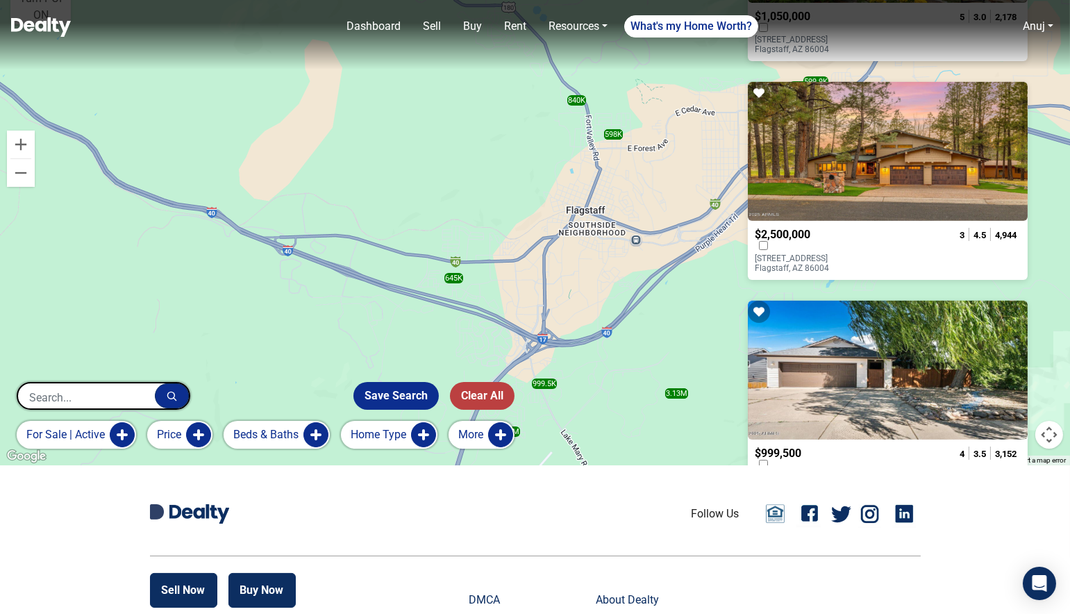
scroll to position [1297, 0]
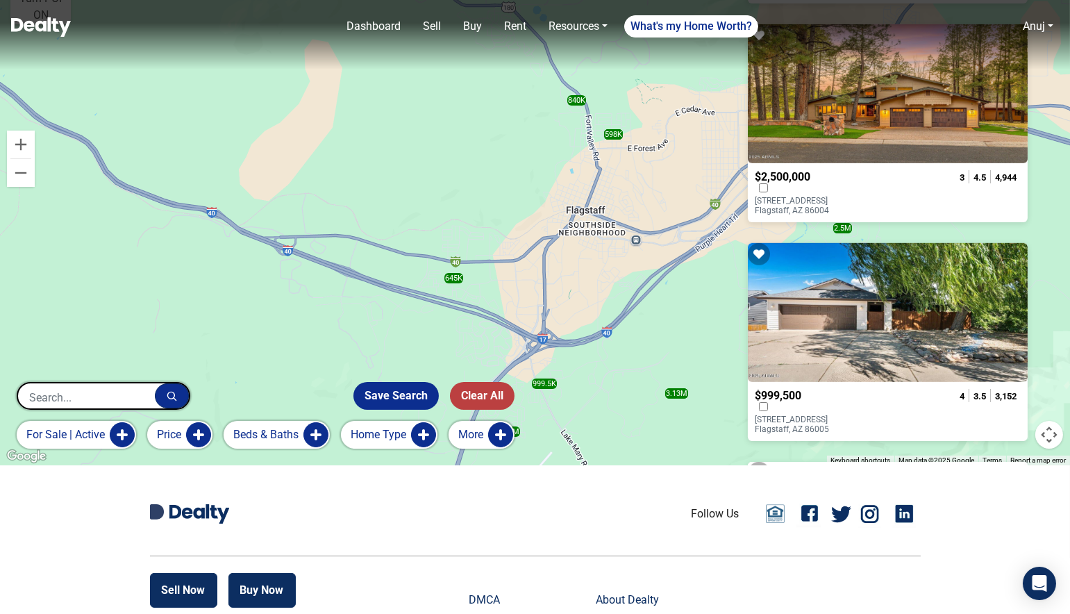
click at [833, 414] on p "218 E MOHAWK Drive Flagstaff, AZ 86005" at bounding box center [811, 423] width 112 height 19
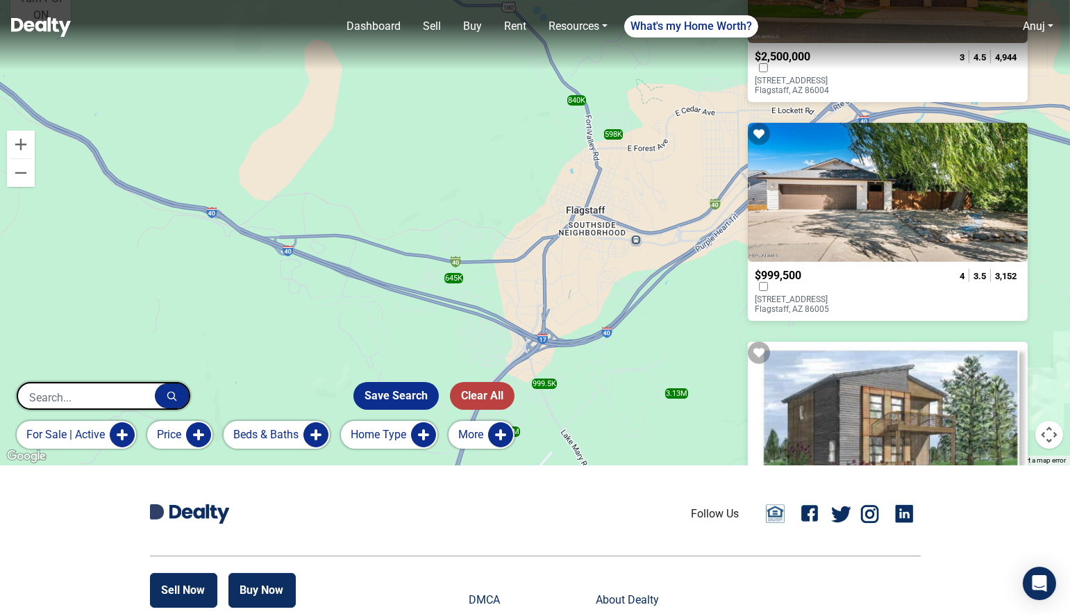
scroll to position [1544, 0]
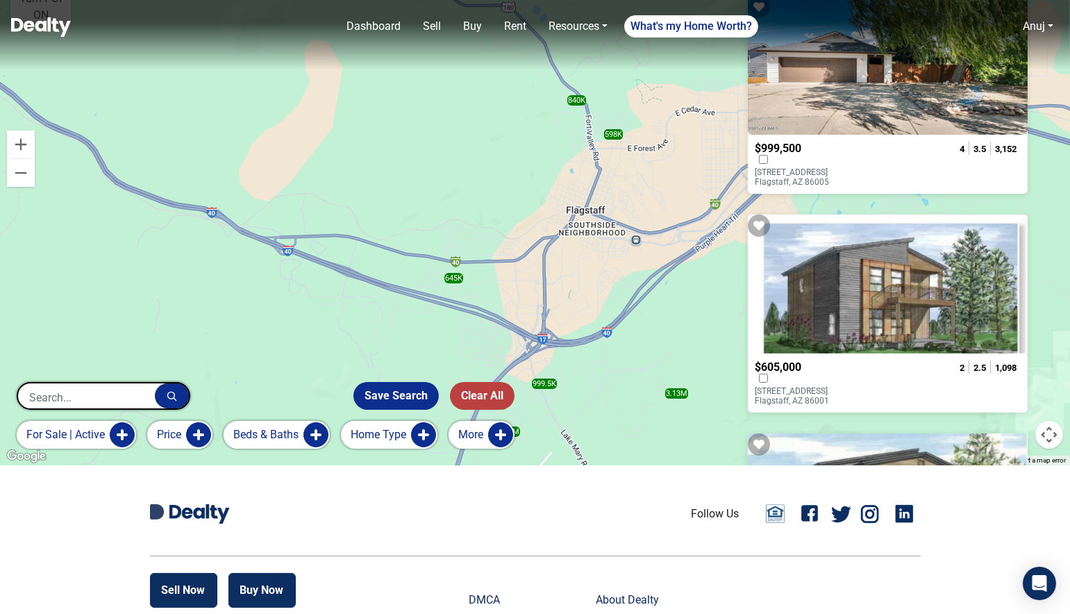
click at [829, 386] on p "302 W Oak Avenue, 5 5 Flagstaff, AZ 86001" at bounding box center [811, 395] width 112 height 19
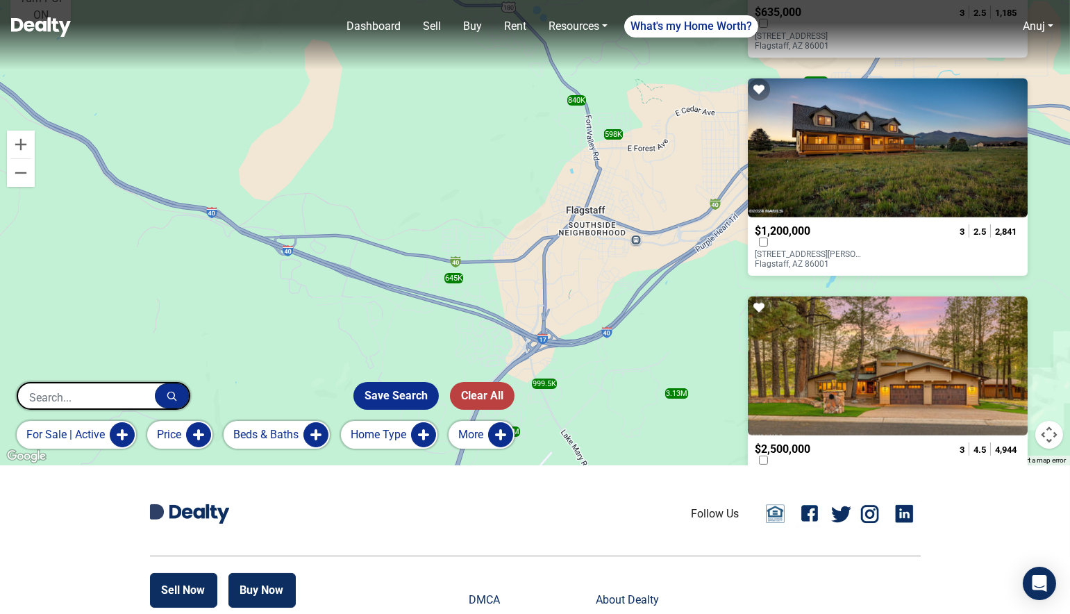
scroll to position [2121, 0]
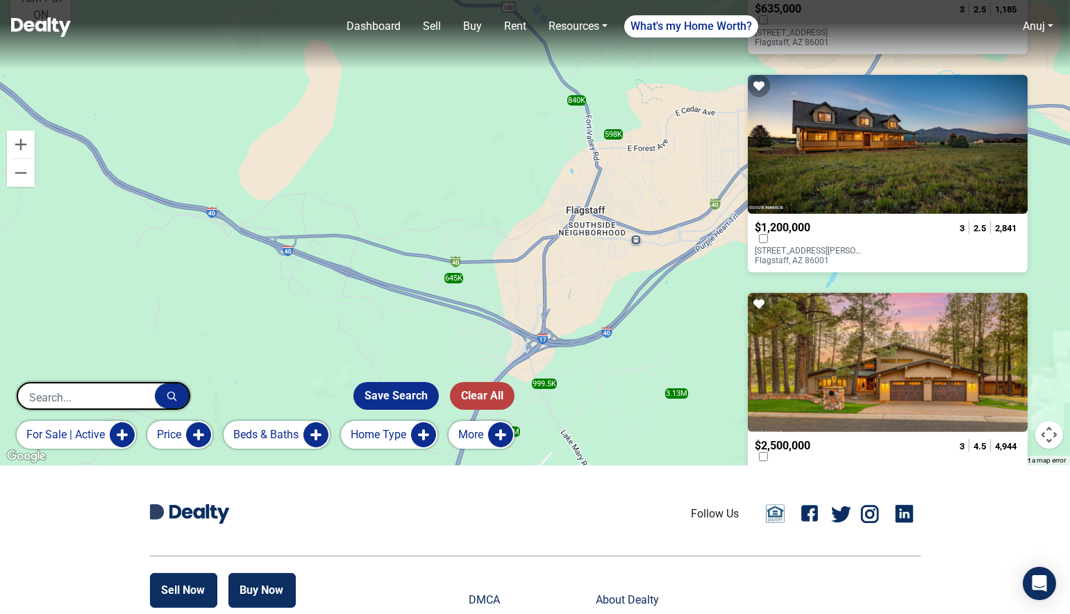
click at [820, 246] on p "6555 N Chambers Drive Flagstaff, AZ 86001" at bounding box center [811, 255] width 112 height 19
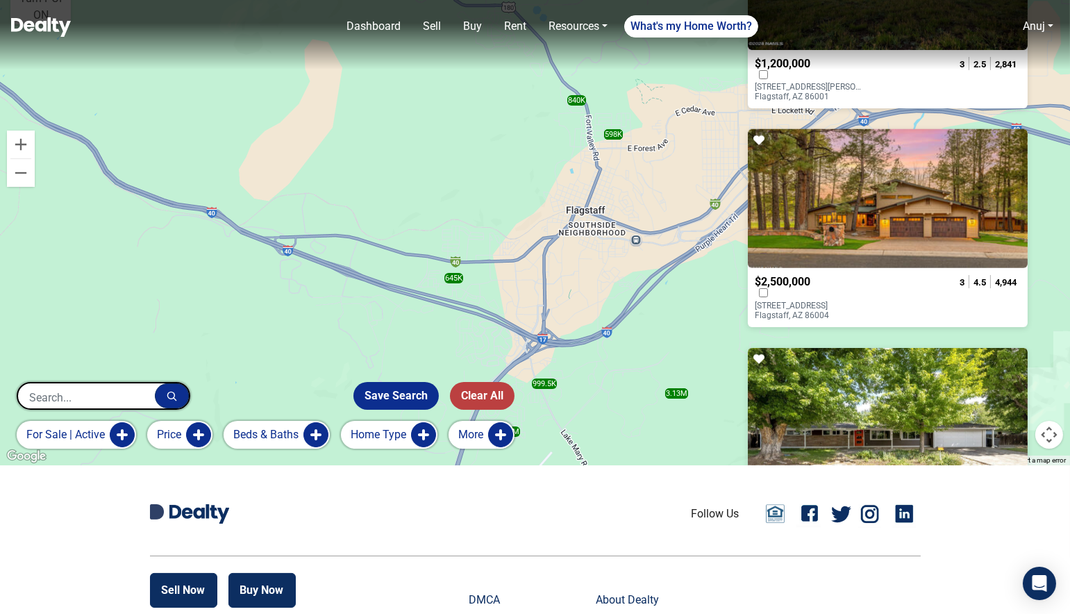
click at [817, 301] on p "1451 N Mariposa Road Flagstaff, AZ 86004" at bounding box center [811, 310] width 112 height 19
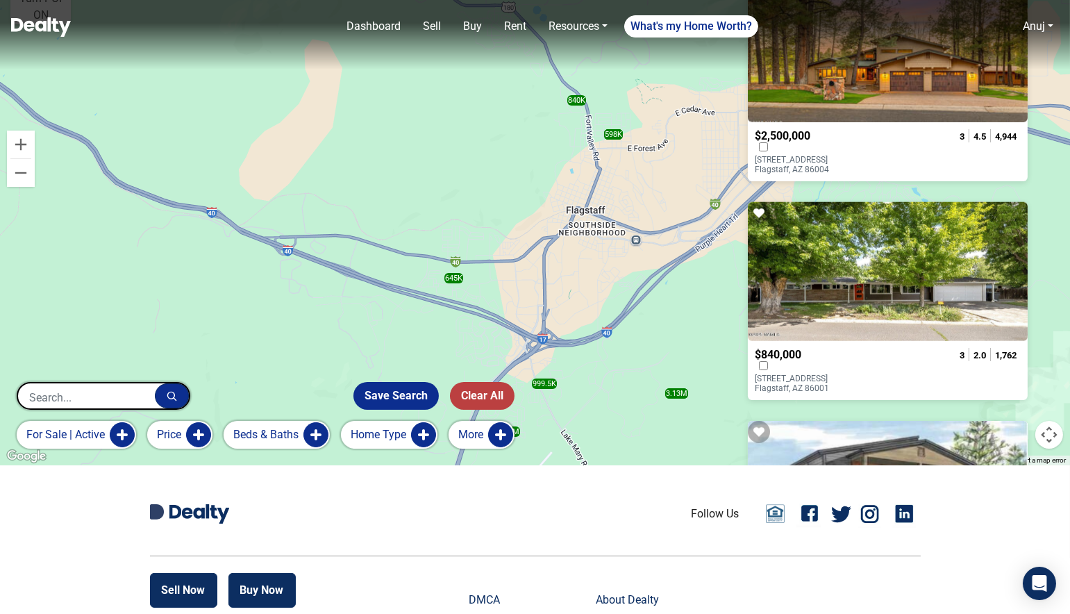
scroll to position [2541, 0]
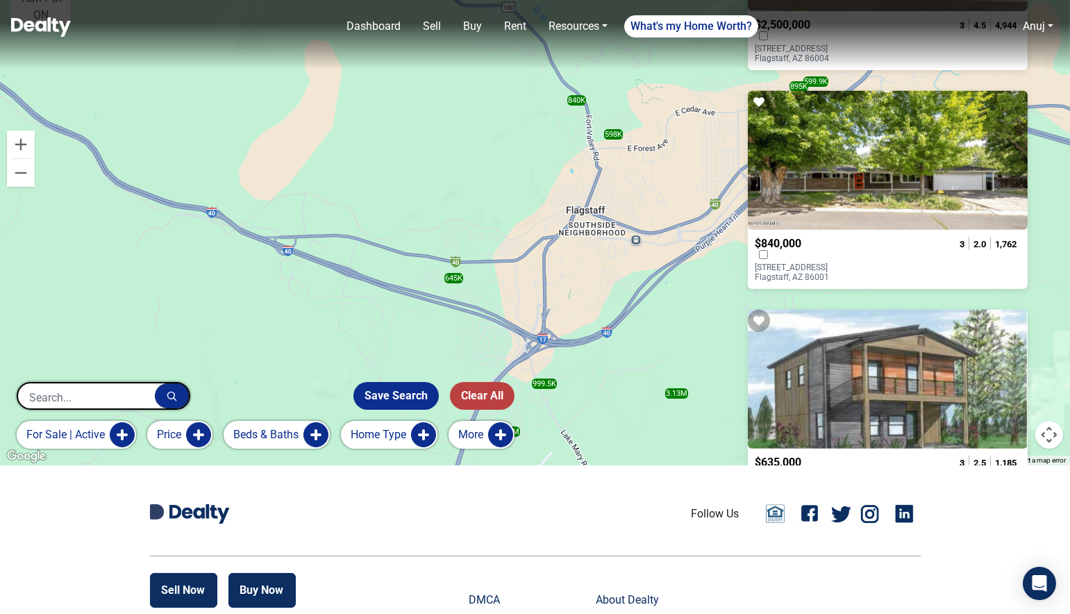
click at [818, 262] on p "1230 W Saturn Way Flagstaff, AZ 86001" at bounding box center [811, 271] width 112 height 19
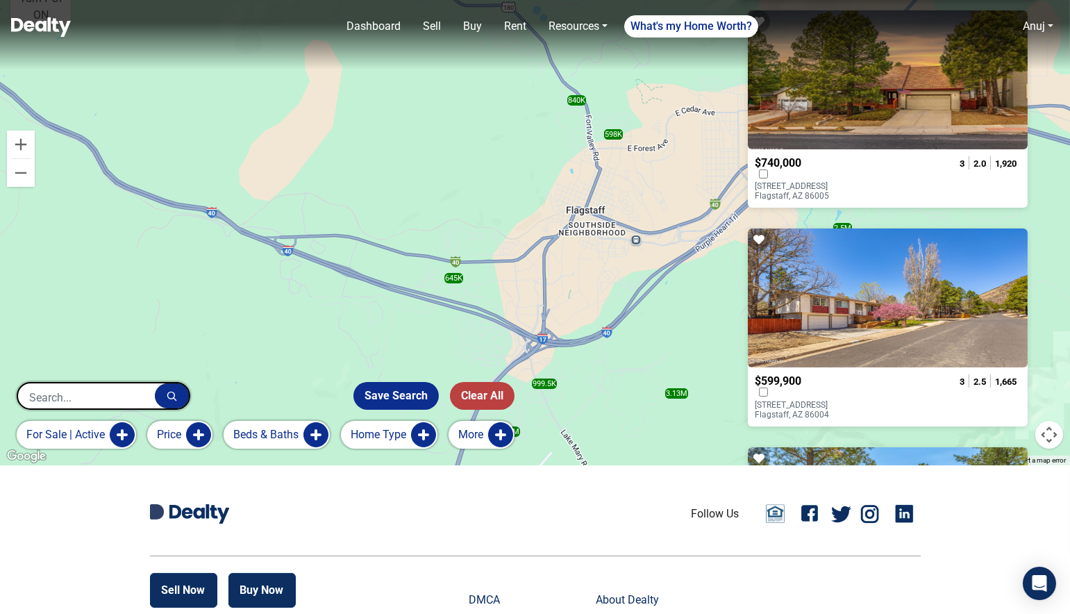
scroll to position [0, 0]
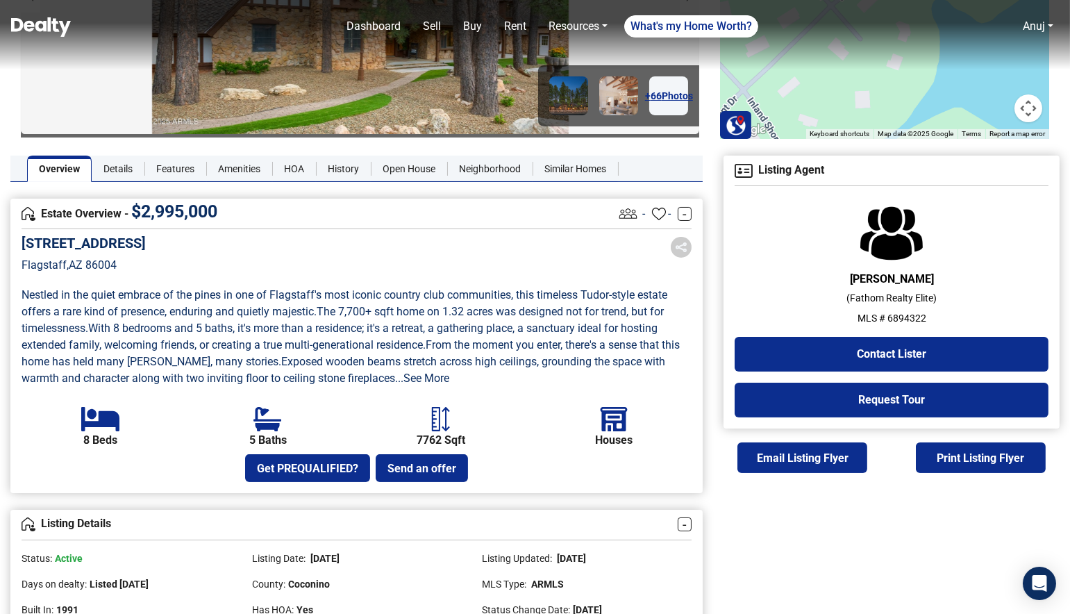
scroll to position [192, 0]
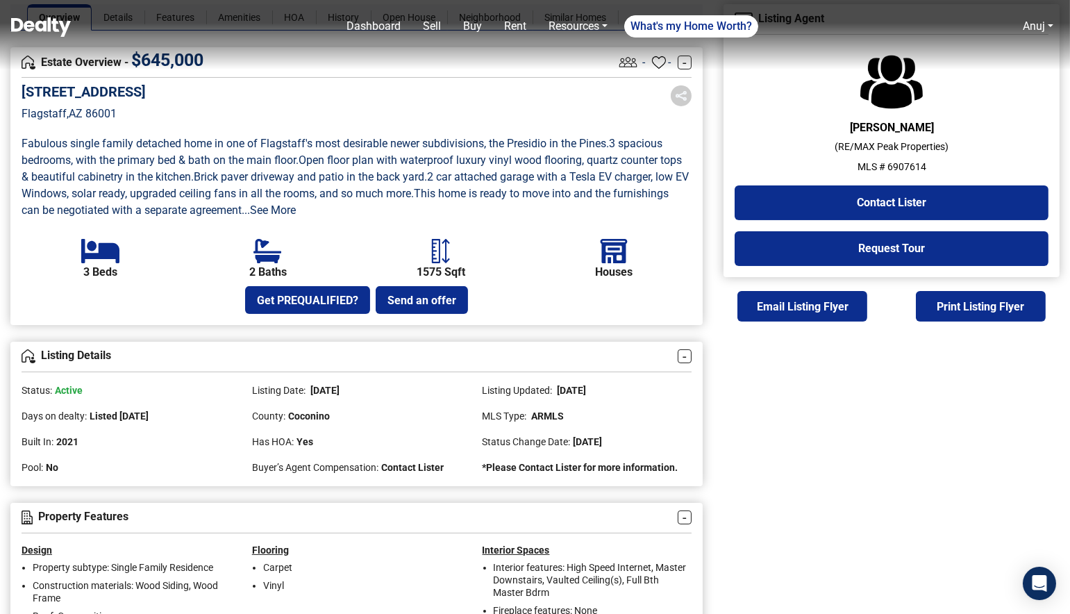
scroll to position [419, 0]
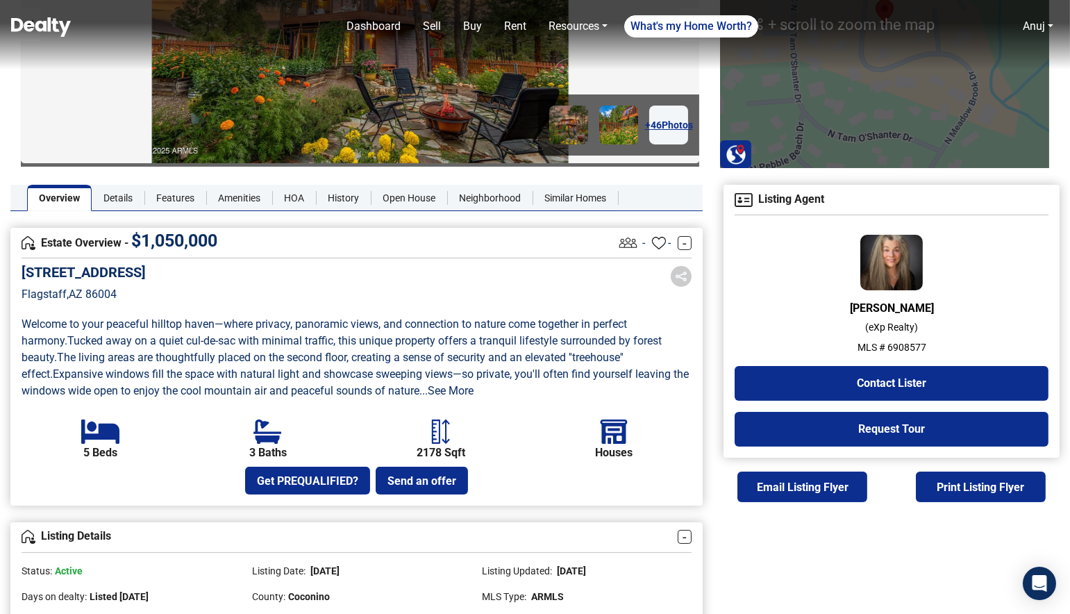
scroll to position [384, 0]
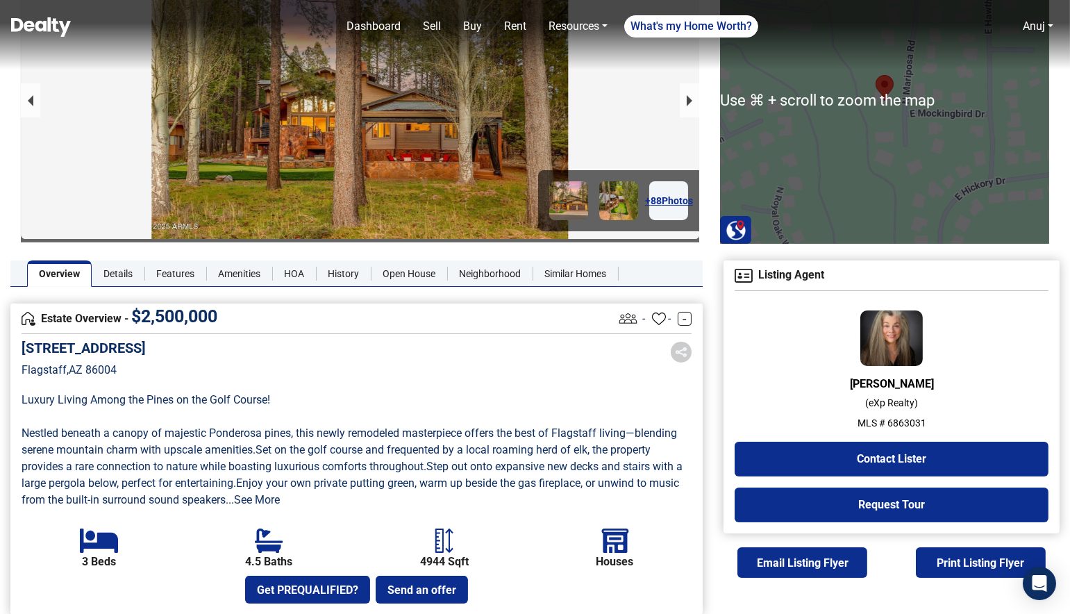
scroll to position [226, 0]
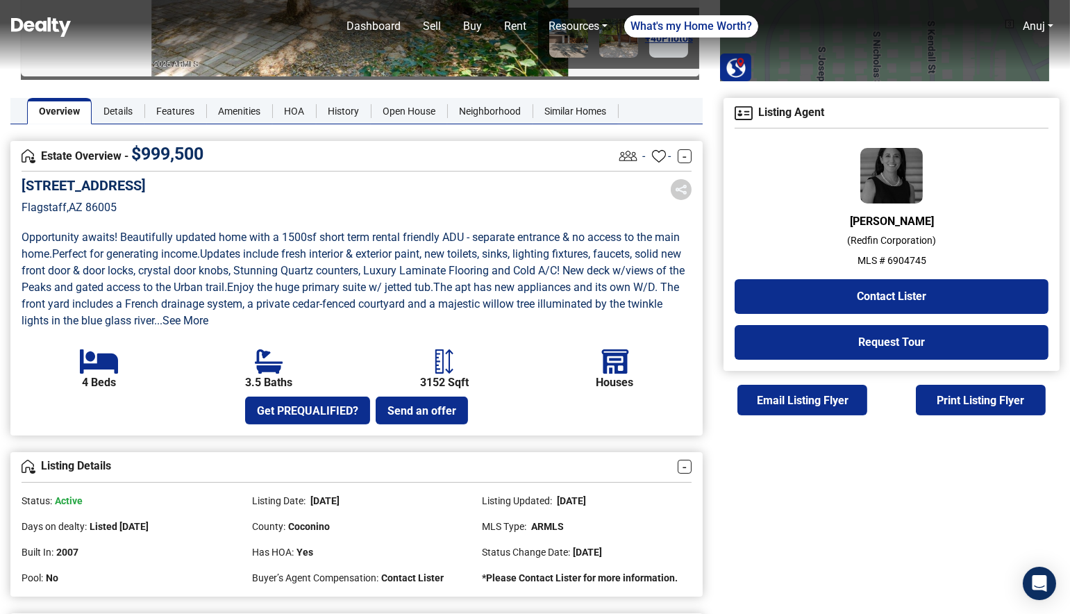
scroll to position [281, 0]
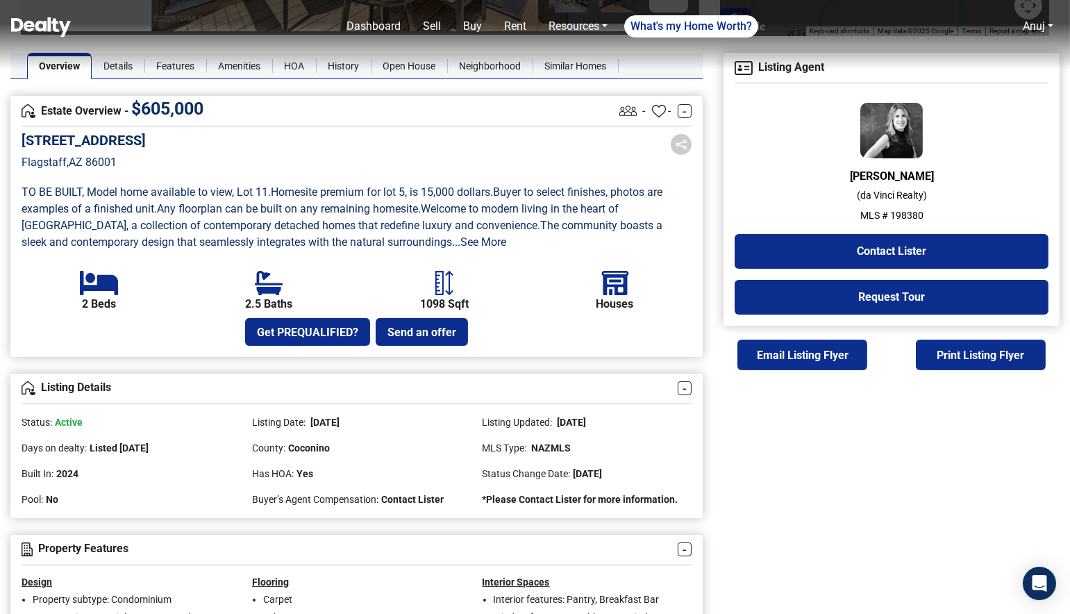
scroll to position [346, 0]
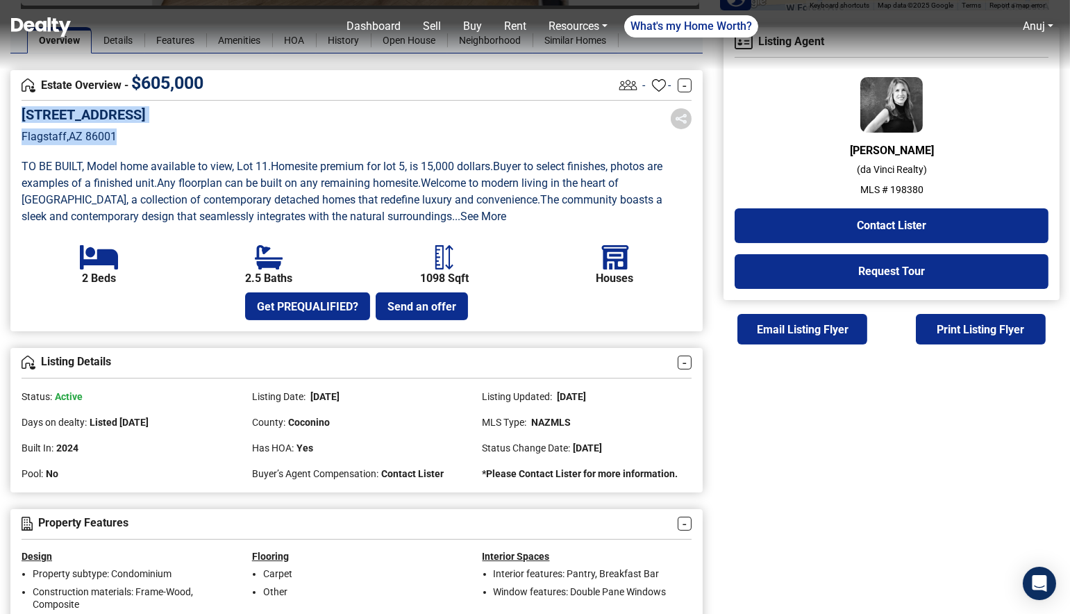
drag, startPoint x: 124, startPoint y: 142, endPoint x: 23, endPoint y: 112, distance: 105.6
click at [23, 112] on div "302 W Oak Avenue, 5 Flagstaff , AZ 86001" at bounding box center [84, 135] width 124 height 59
copy div "302 W Oak Avenue, 5 Flagstaff , AZ 86001"
click at [506, 212] on link "...See More" at bounding box center [479, 216] width 54 height 13
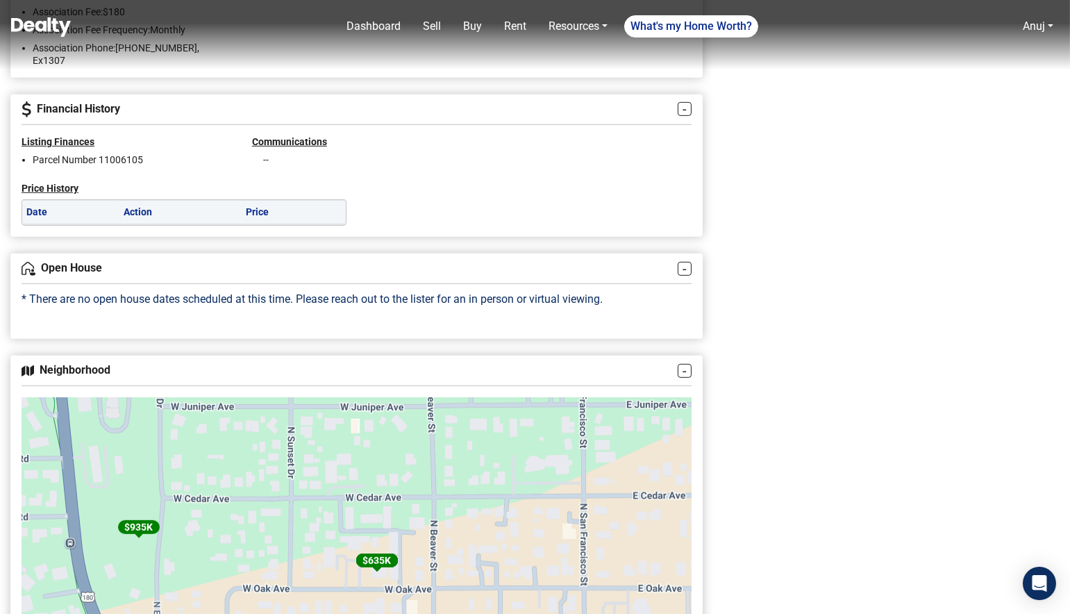
scroll to position [1209, 0]
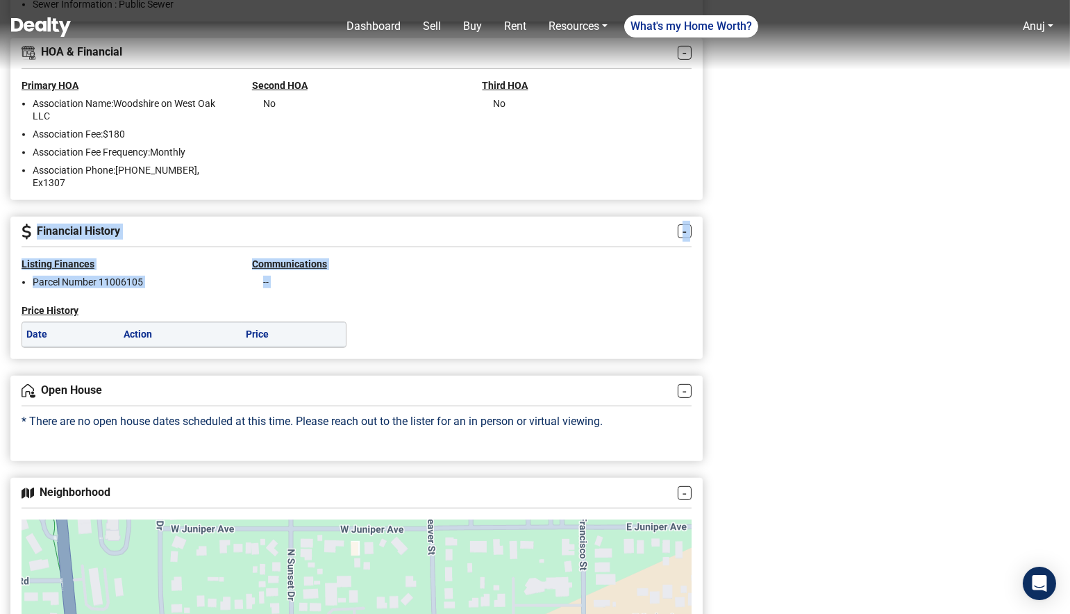
drag, startPoint x: 37, startPoint y: 233, endPoint x: 167, endPoint y: 298, distance: 144.7
click at [167, 298] on div "Financial History - Listing Finances Parcel Number 11006105 Communications -- P…" at bounding box center [356, 288] width 692 height 143
click at [167, 298] on div "Price History Date Action Price" at bounding box center [184, 318] width 346 height 60
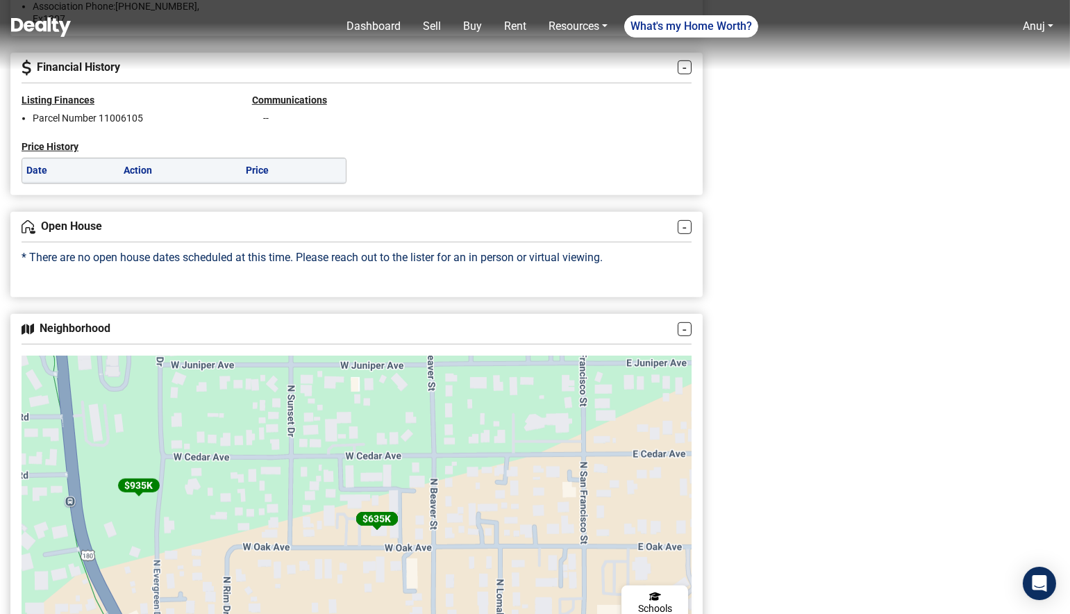
scroll to position [1361, 0]
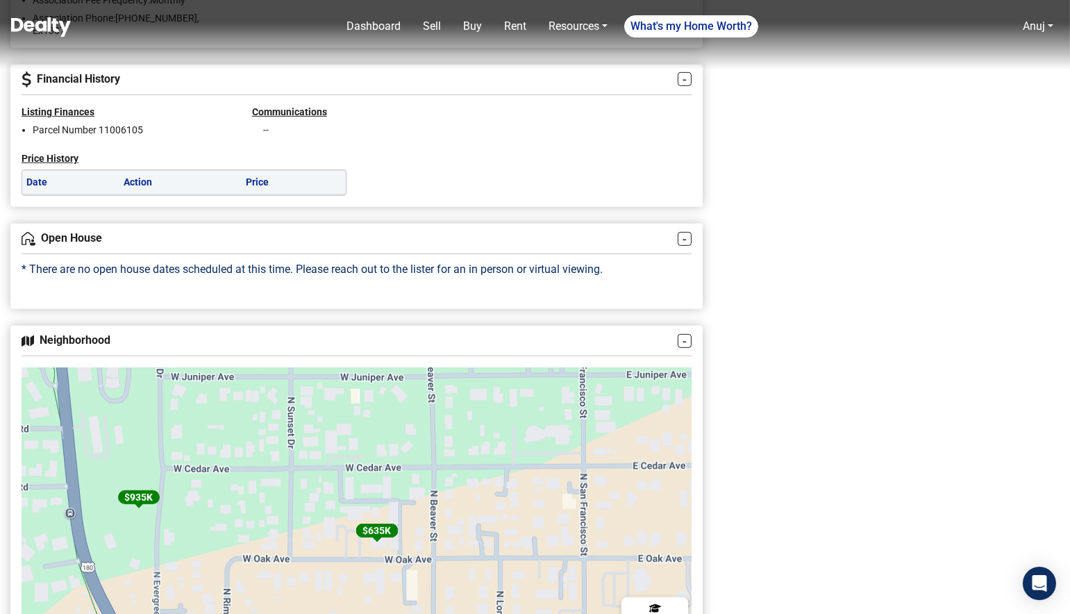
click at [395, 273] on p "* There are no open house dates scheduled at this time. Please reach out to the…" at bounding box center [312, 269] width 581 height 17
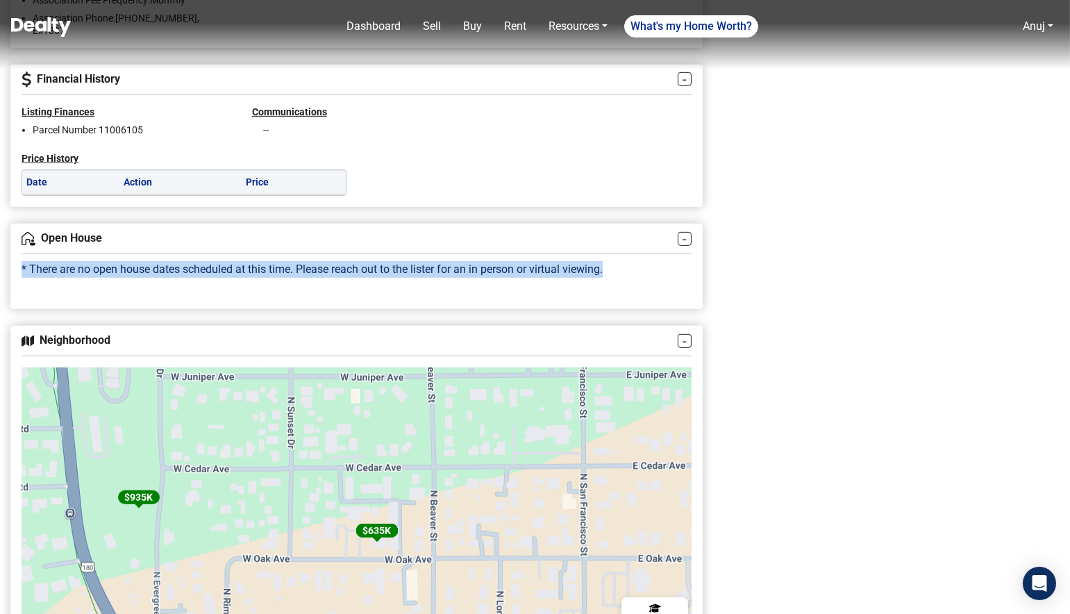
click at [395, 273] on p "* There are no open house dates scheduled at this time. Please reach out to the…" at bounding box center [312, 269] width 581 height 17
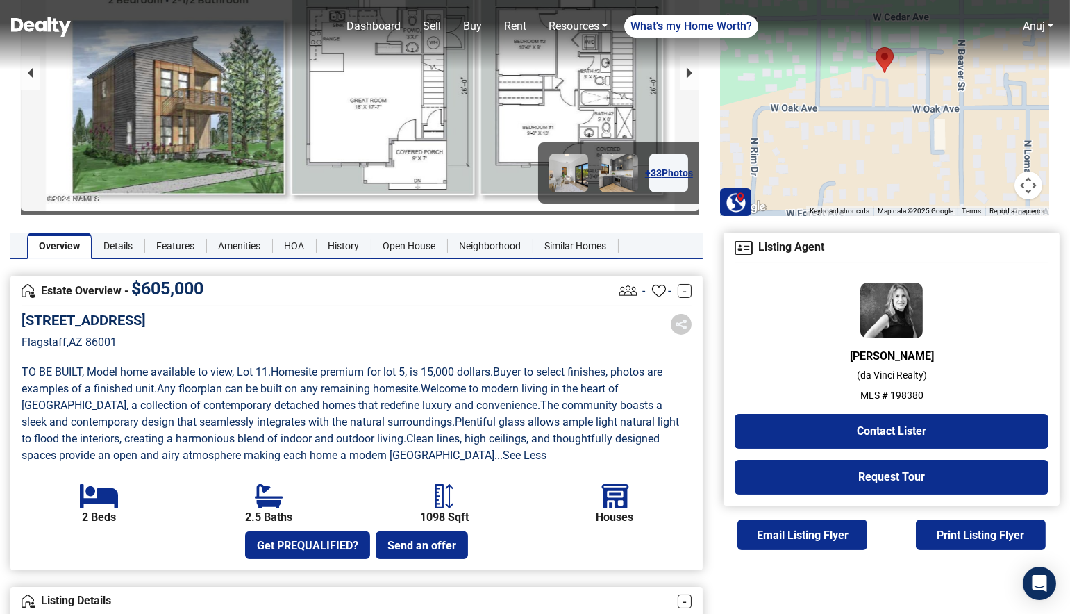
scroll to position [81, 0]
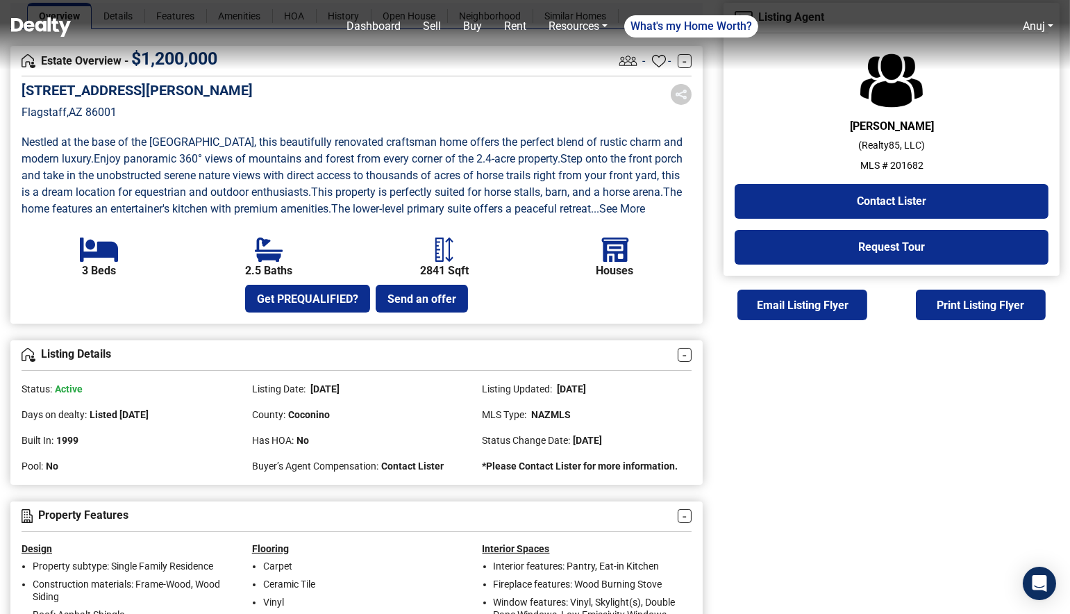
scroll to position [378, 0]
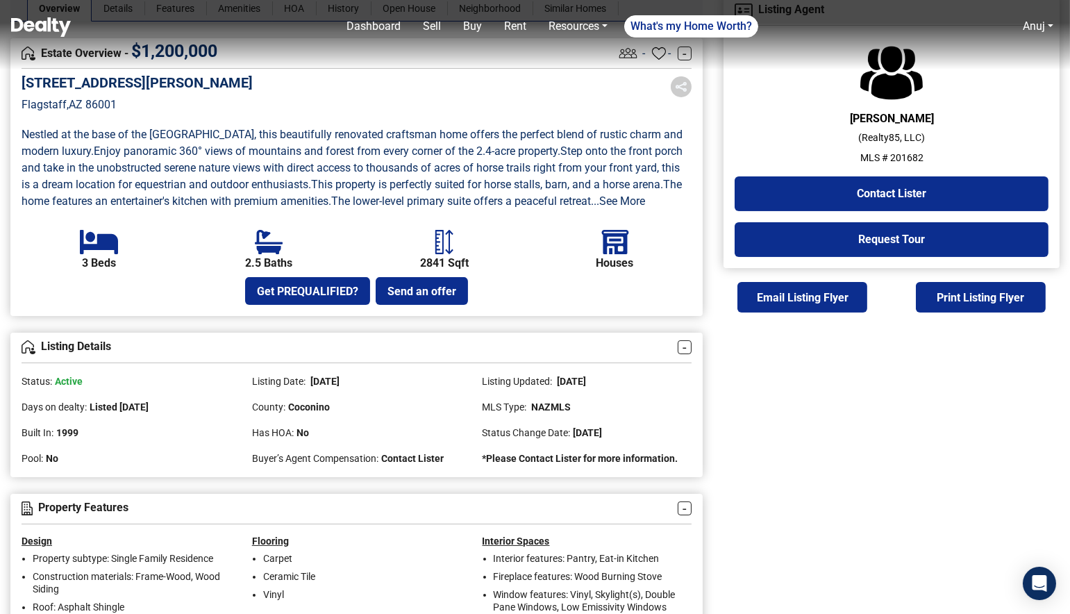
drag, startPoint x: 557, startPoint y: 428, endPoint x: 659, endPoint y: 428, distance: 101.3
click at [662, 389] on div "Listing Updated: [DATE]" at bounding box center [587, 376] width 210 height 26
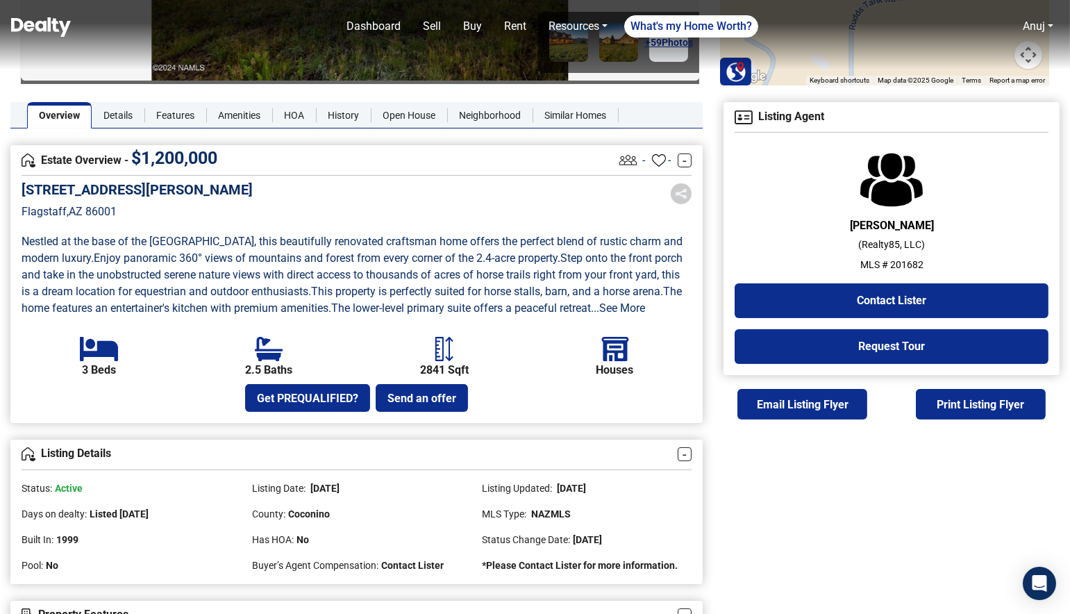
scroll to position [209, 0]
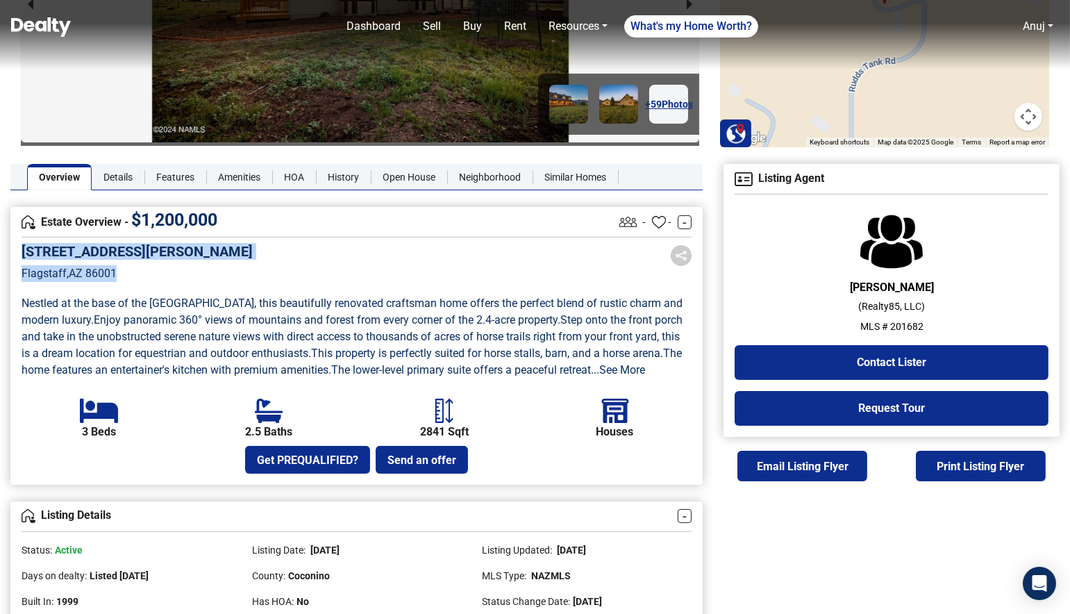
drag, startPoint x: 126, startPoint y: 273, endPoint x: 16, endPoint y: 253, distance: 111.5
click at [16, 253] on div "Estate Overview - $ 1,200,000 - - - 6555 N Chambers Drive Flagstaff , AZ 86001 …" at bounding box center [356, 346] width 692 height 278
copy div "6555 N Chambers Drive Flagstaff , AZ 86001"
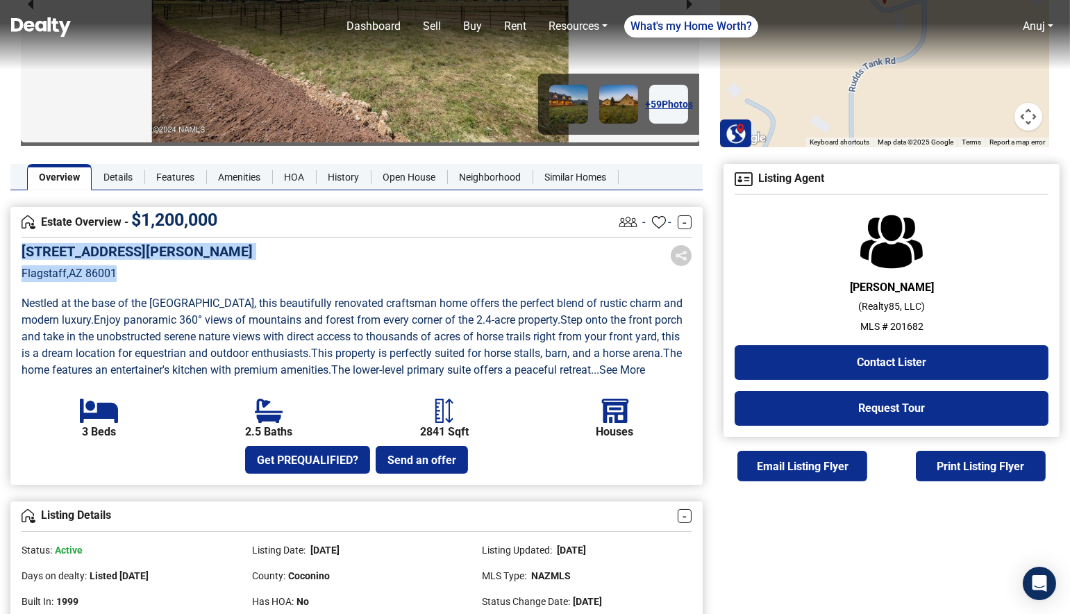
click at [145, 276] on p "Flagstaff , AZ 86001" at bounding box center [137, 273] width 231 height 17
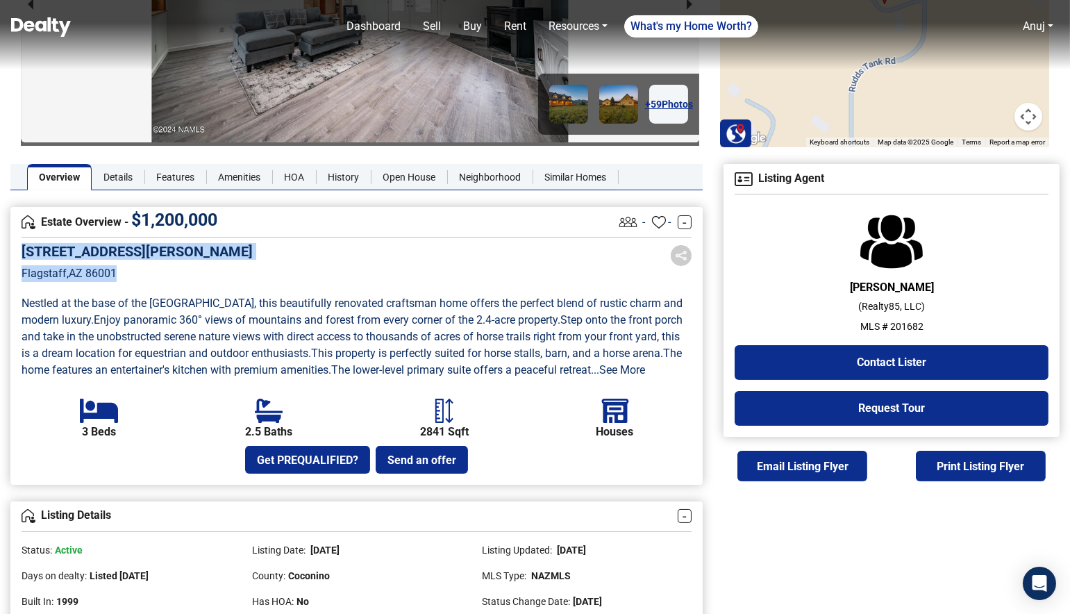
drag, startPoint x: 132, startPoint y: 276, endPoint x: 19, endPoint y: 256, distance: 114.9
click at [19, 256] on div "Estate Overview - $ 1,200,000 - - - 6555 N Chambers Drive Flagstaff , AZ 86001 …" at bounding box center [356, 346] width 692 height 278
copy div "6555 N Chambers Drive Flagstaff , AZ 86001"
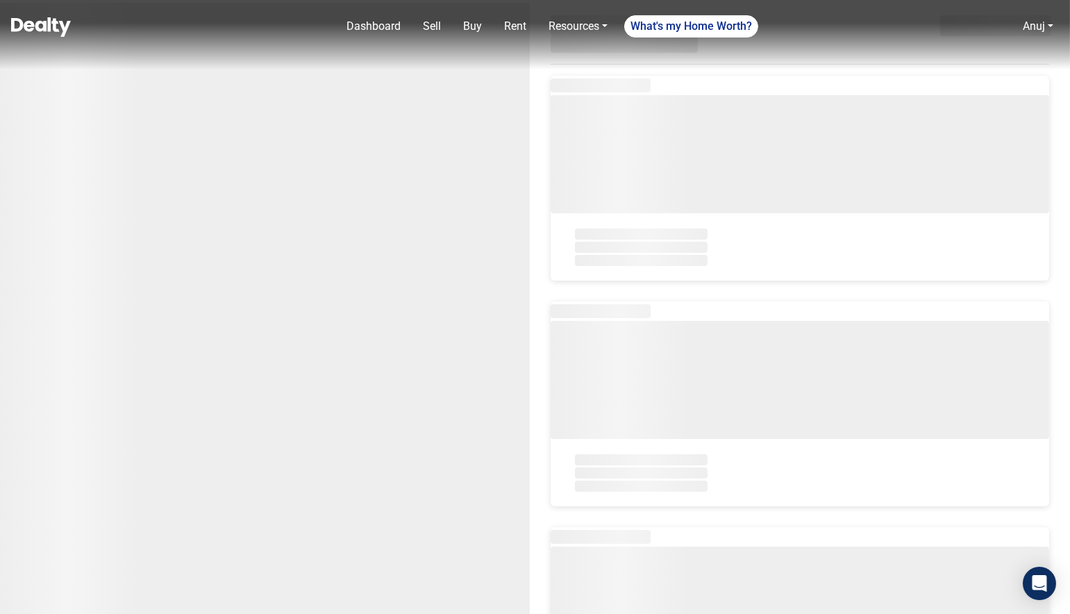
select select "newest"
